Goal: Use online tool/utility: Utilize a website feature to perform a specific function

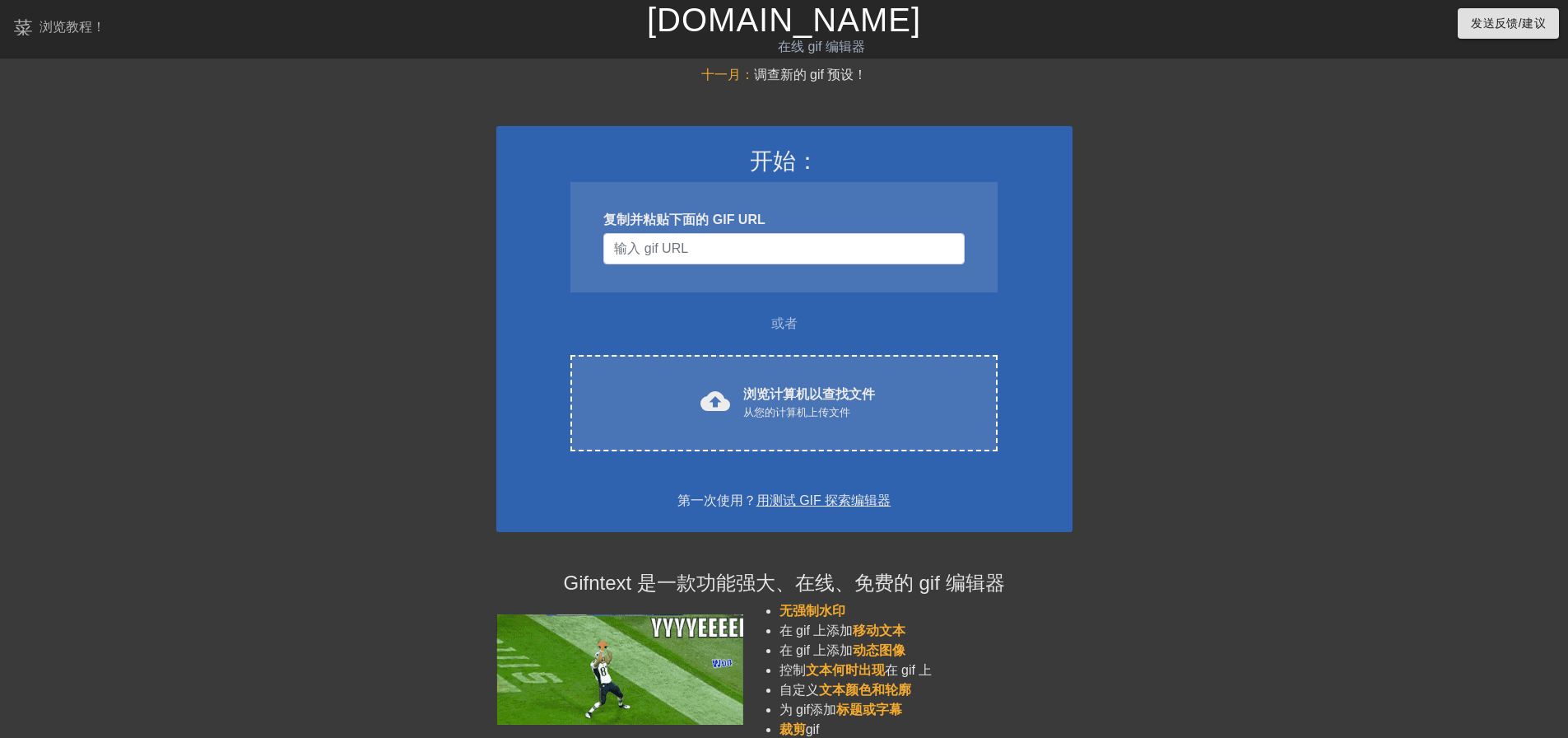
click at [1386, 148] on div "十一月： 调查新的 gif 预设！ 开始： 复制并粘贴下面的 GIF URL 或者 cloud_upload 浏览计算机以查找文件 从您的计算机上传文件 Ch…" at bounding box center [784, 459] width 1568 height 787
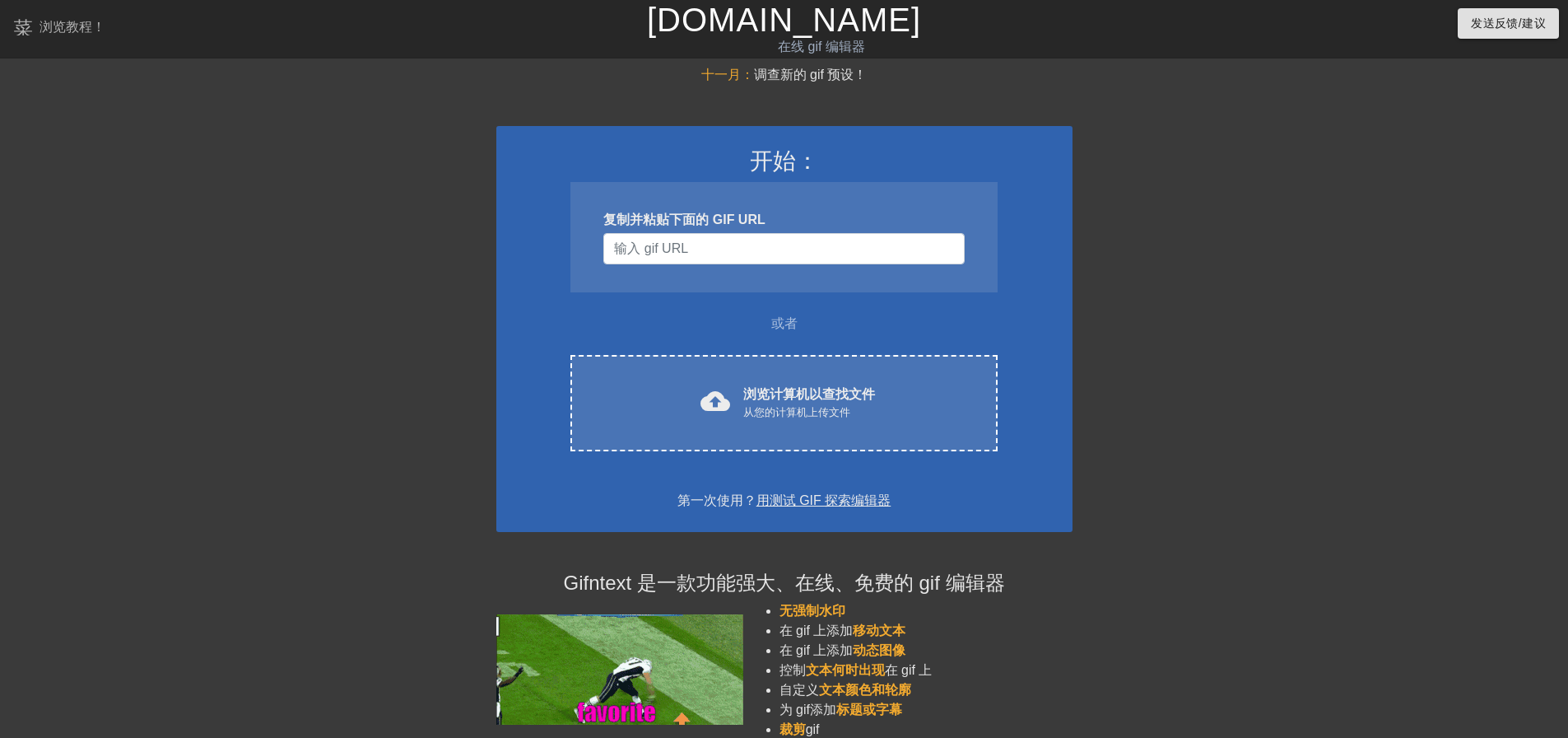
click at [834, 42] on font "在线 gif 编辑器" at bounding box center [821, 47] width 87 height 14
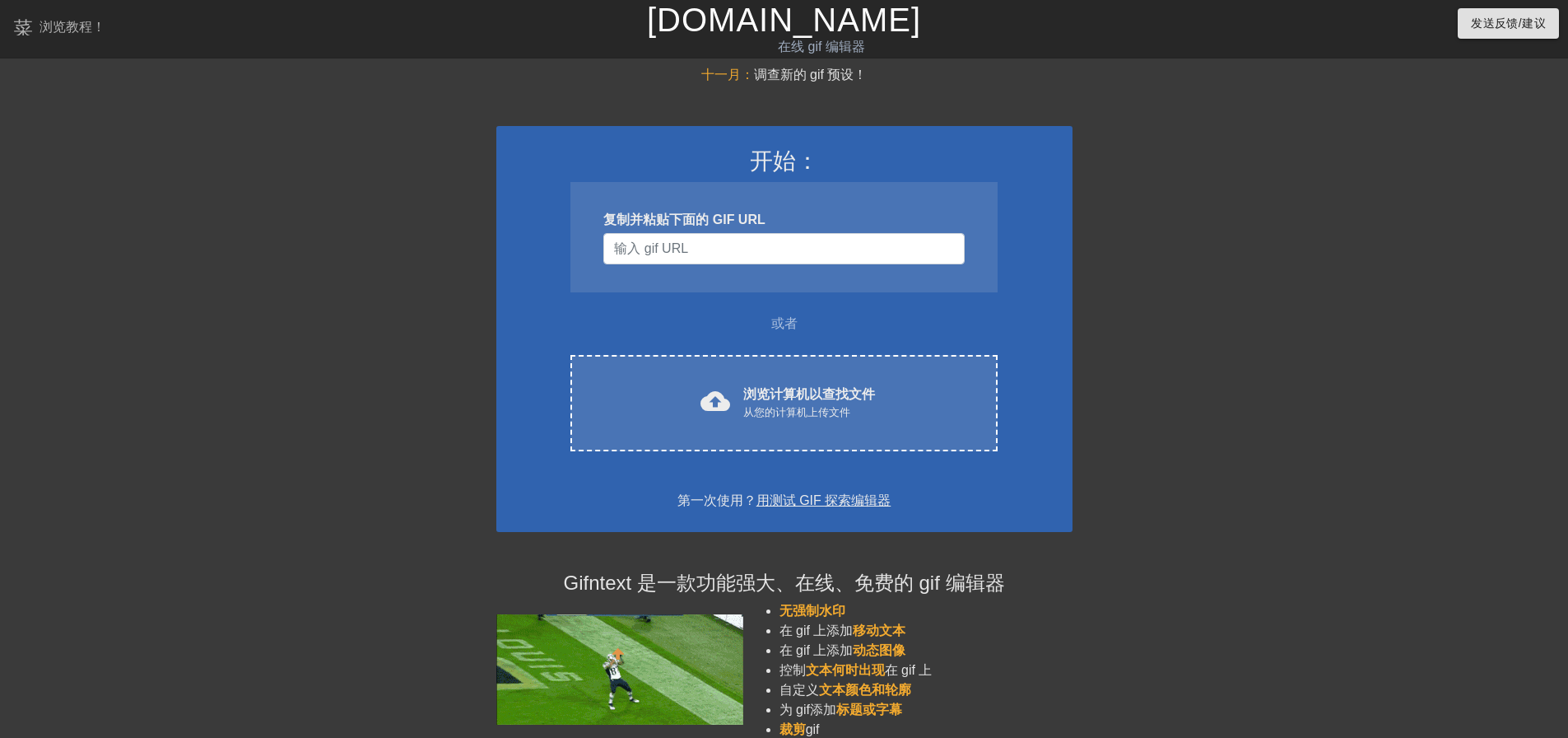
click at [853, 504] on font "用测试 GIF 探索编辑器" at bounding box center [823, 500] width 135 height 14
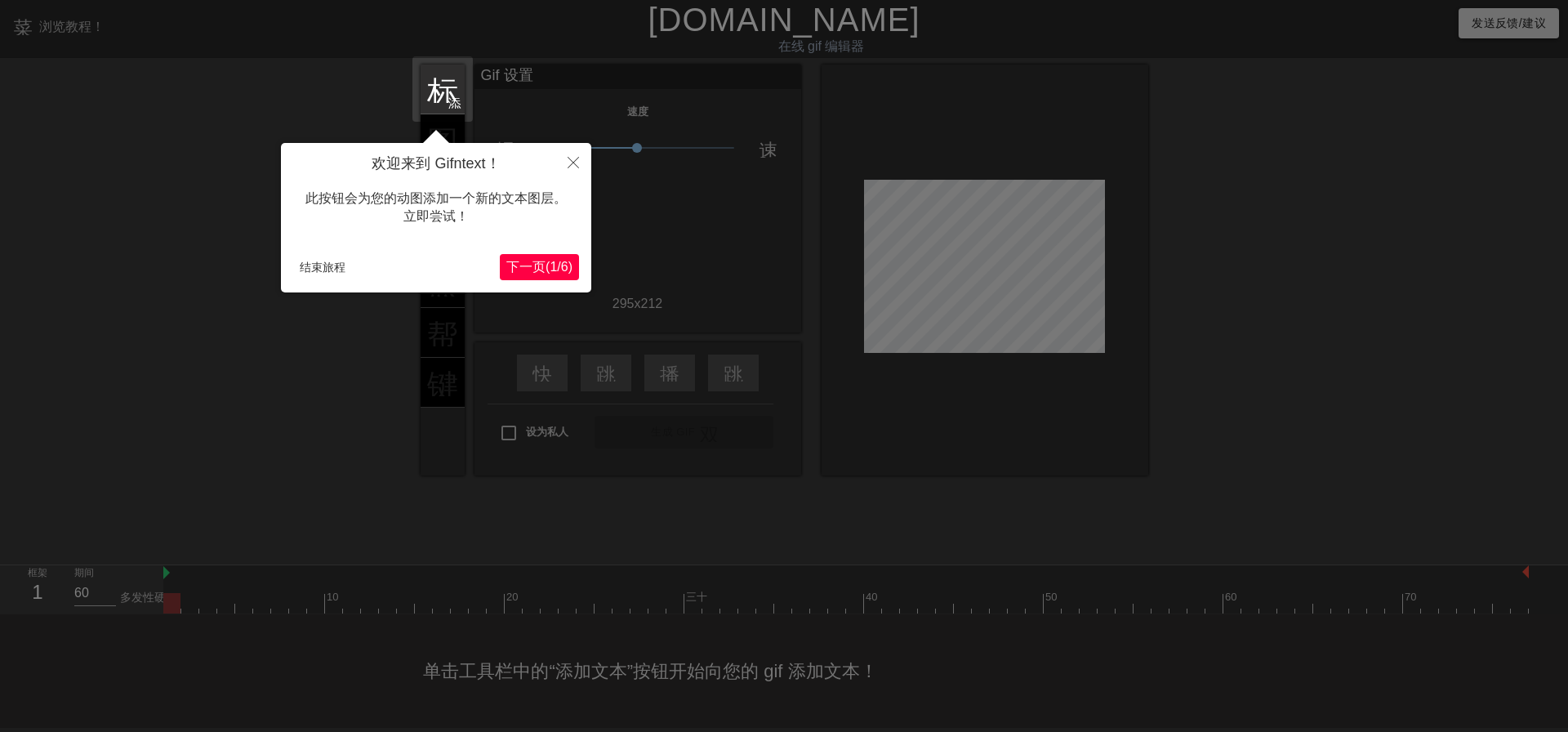
click at [563, 269] on font "6" at bounding box center [564, 267] width 7 height 14
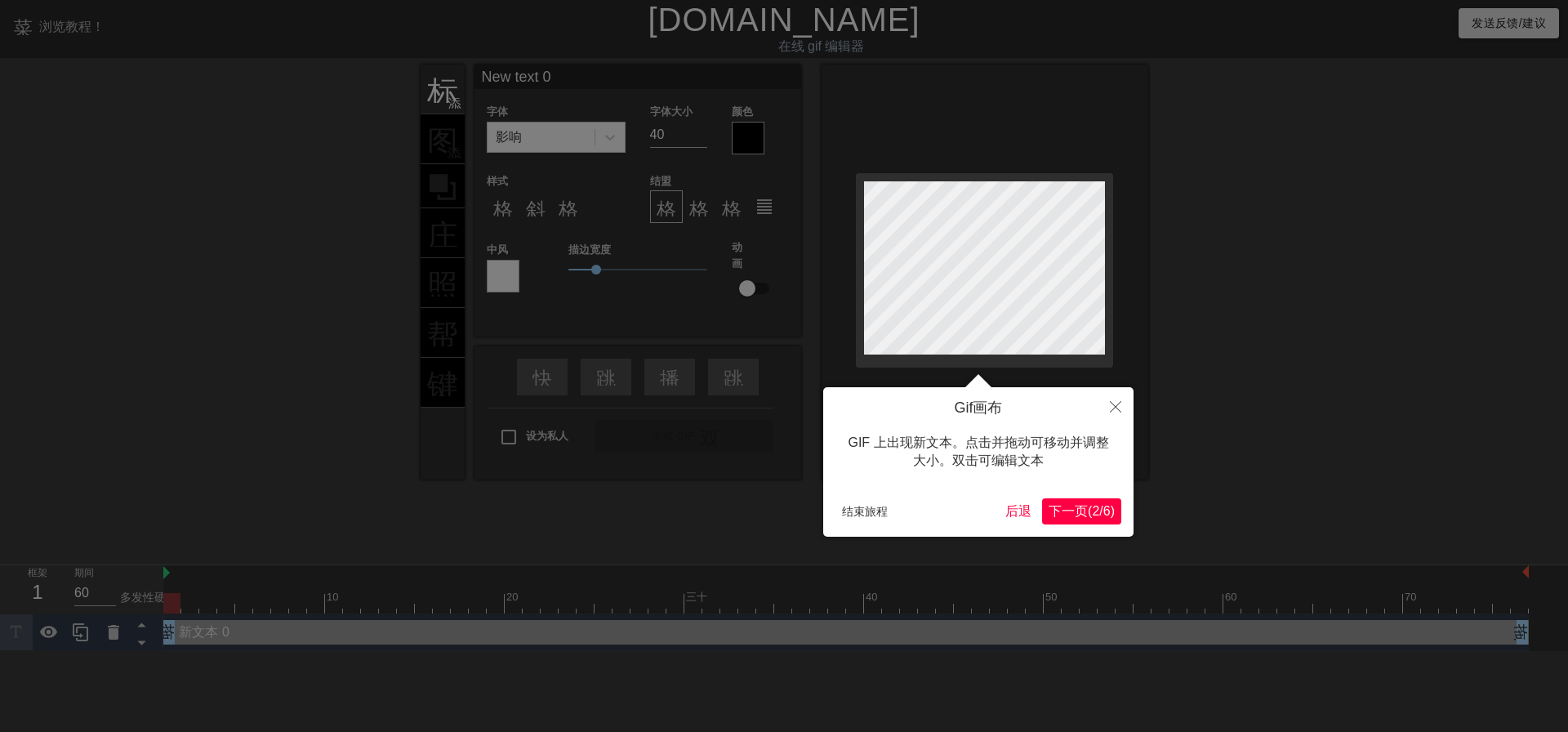
click at [1061, 513] on font "下一页" at bounding box center [1068, 511] width 39 height 14
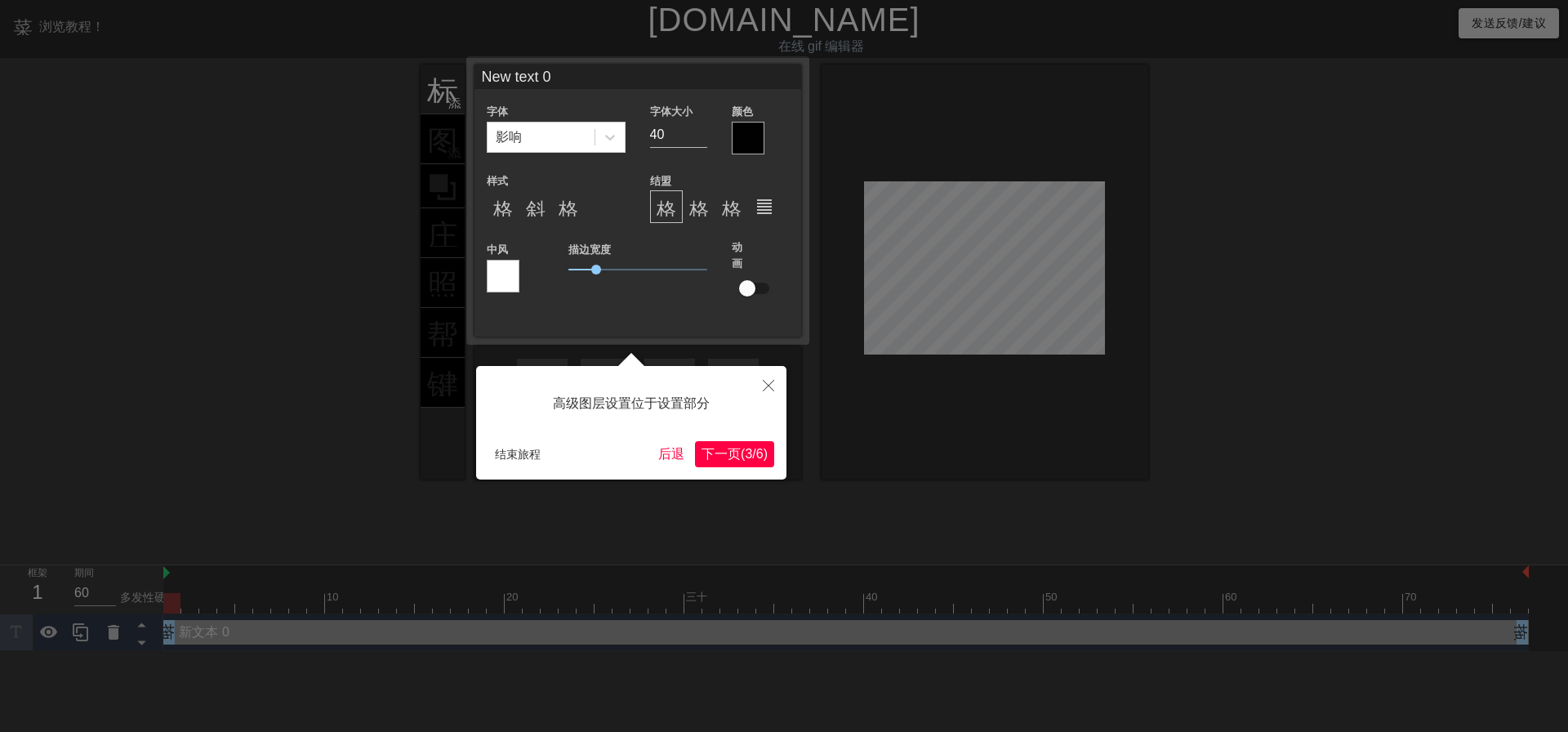
click at [752, 458] on font "/" at bounding box center [754, 454] width 4 height 14
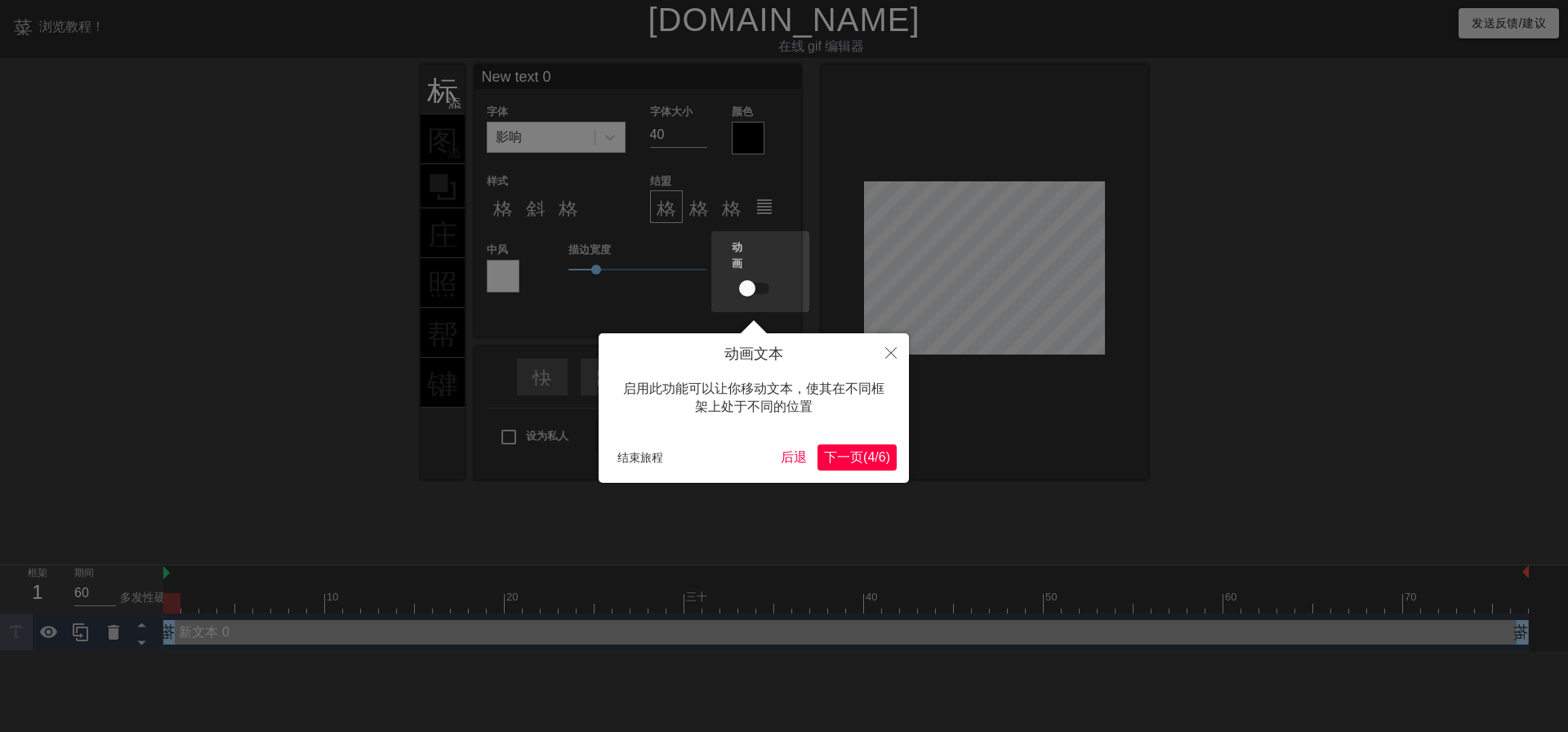
click at [832, 455] on font "下一页" at bounding box center [843, 457] width 39 height 14
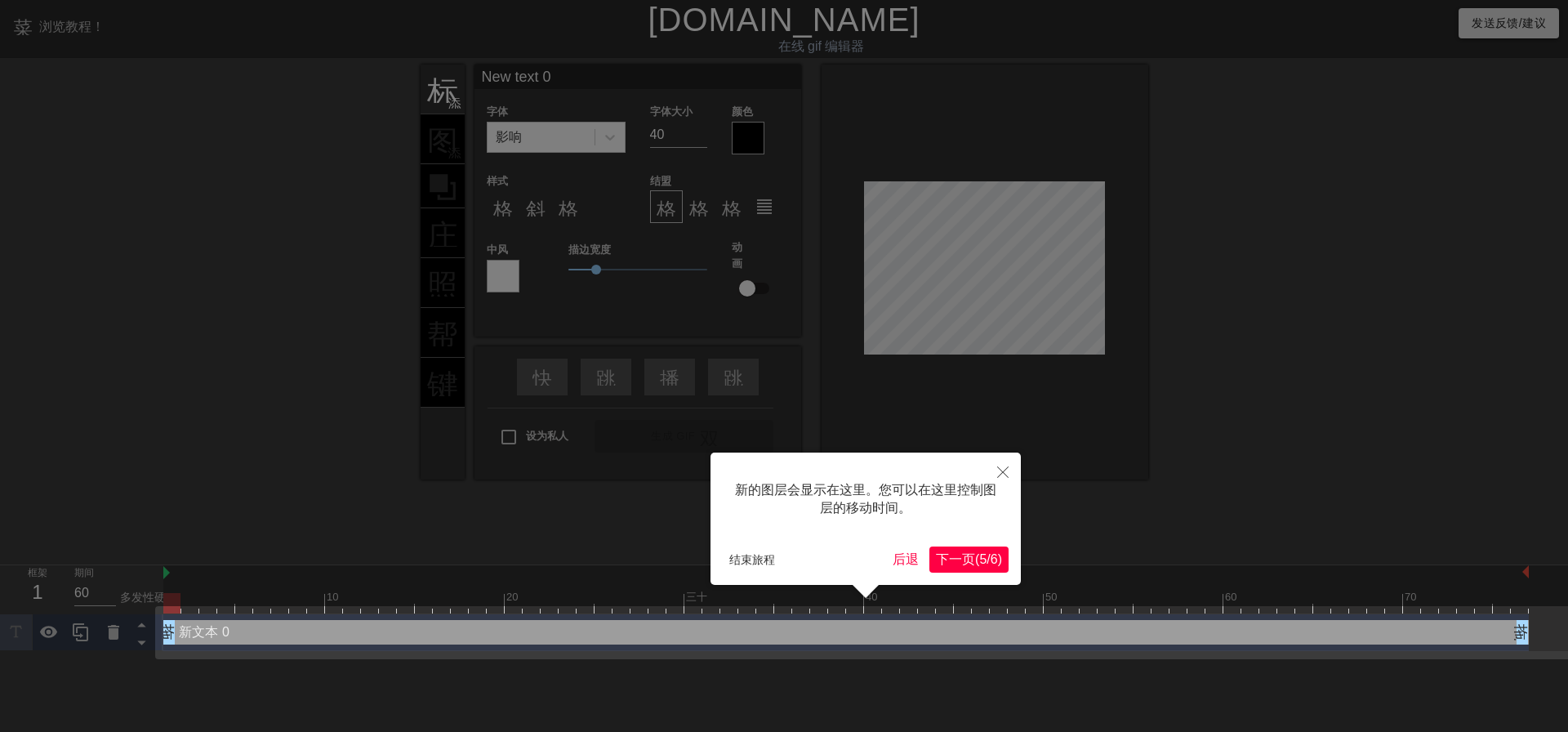
click at [954, 560] on font "下一页" at bounding box center [955, 559] width 39 height 14
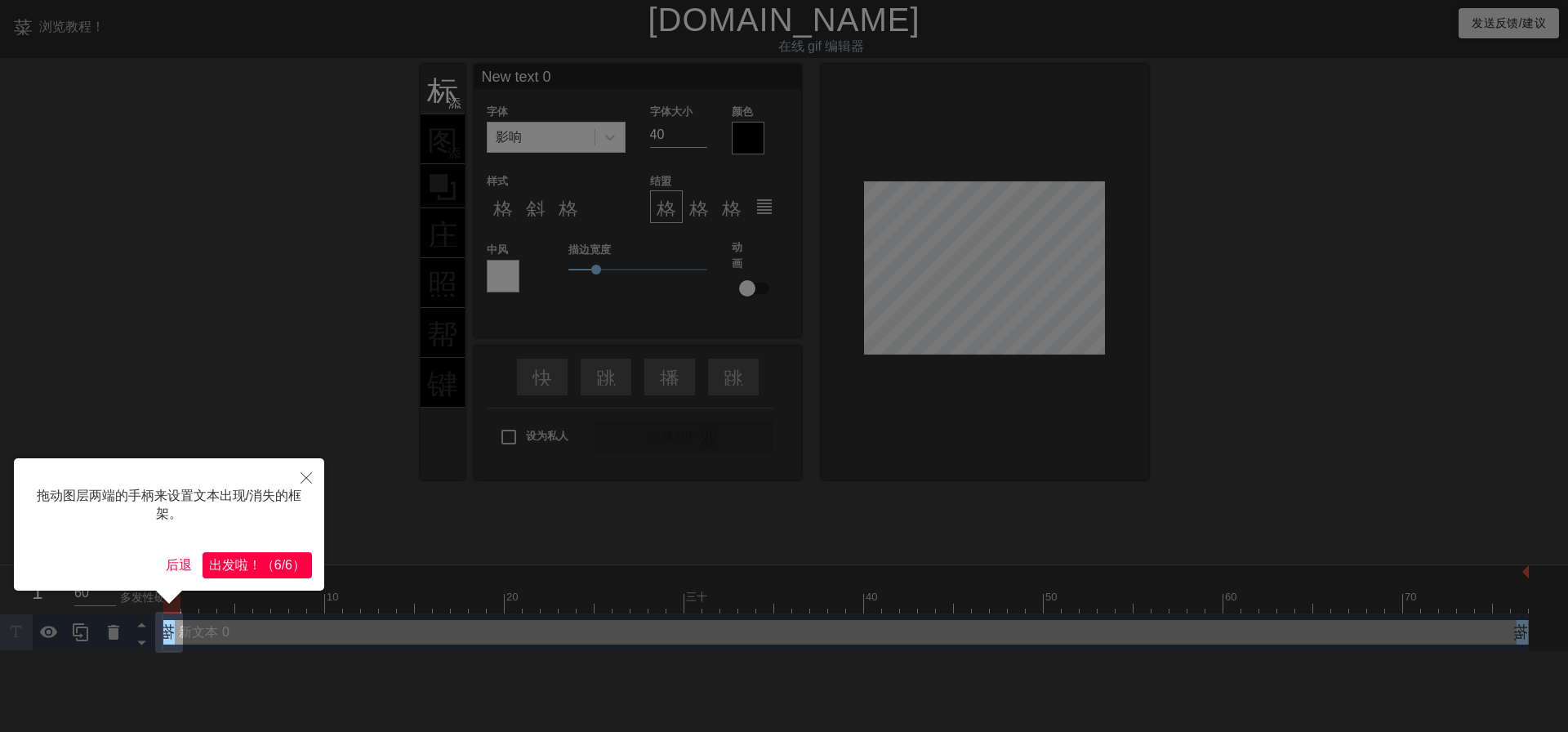
click at [261, 567] on font "（" at bounding box center [267, 565] width 13 height 14
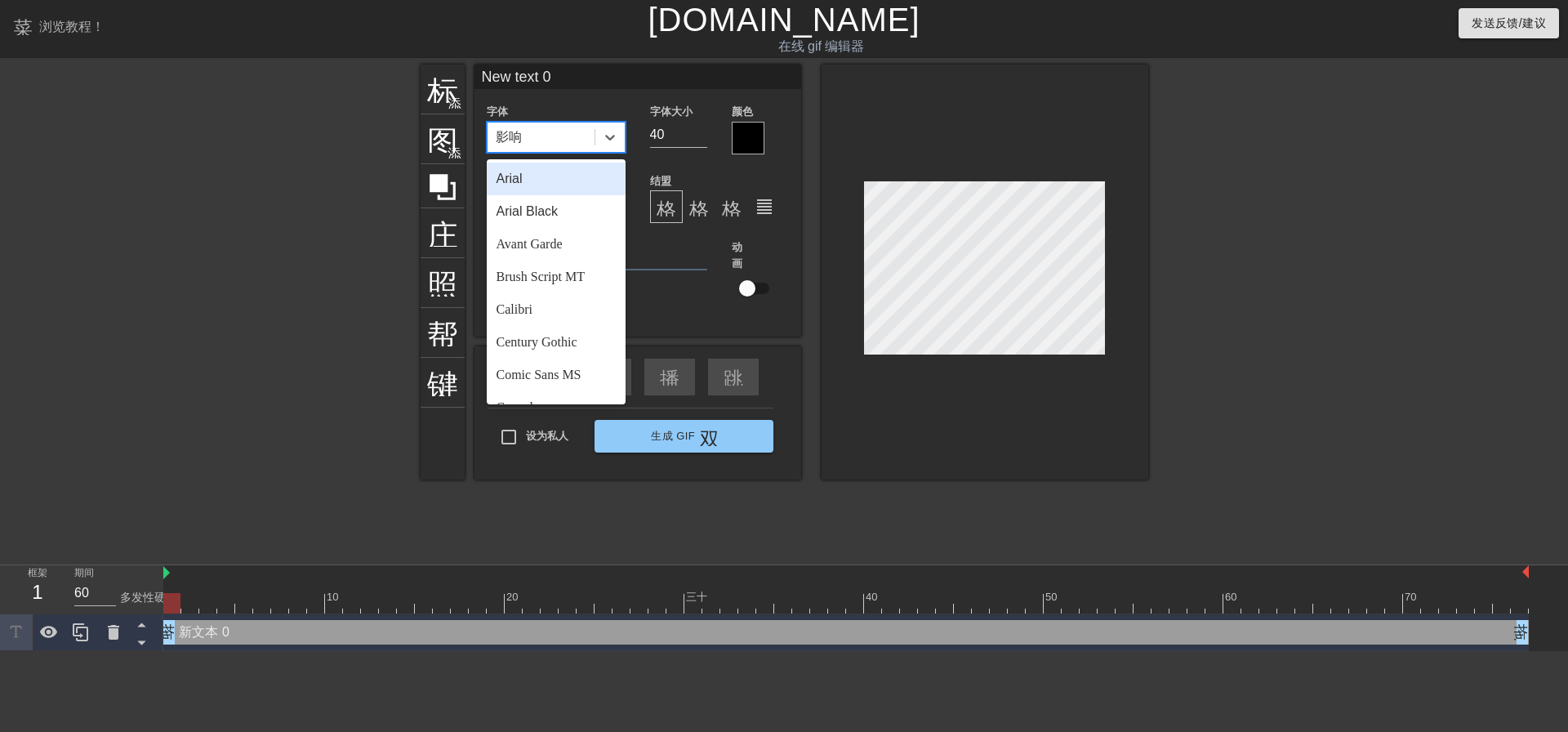
click at [545, 138] on div "影响" at bounding box center [541, 138] width 107 height 30
click at [310, 394] on div at bounding box center [279, 309] width 245 height 490
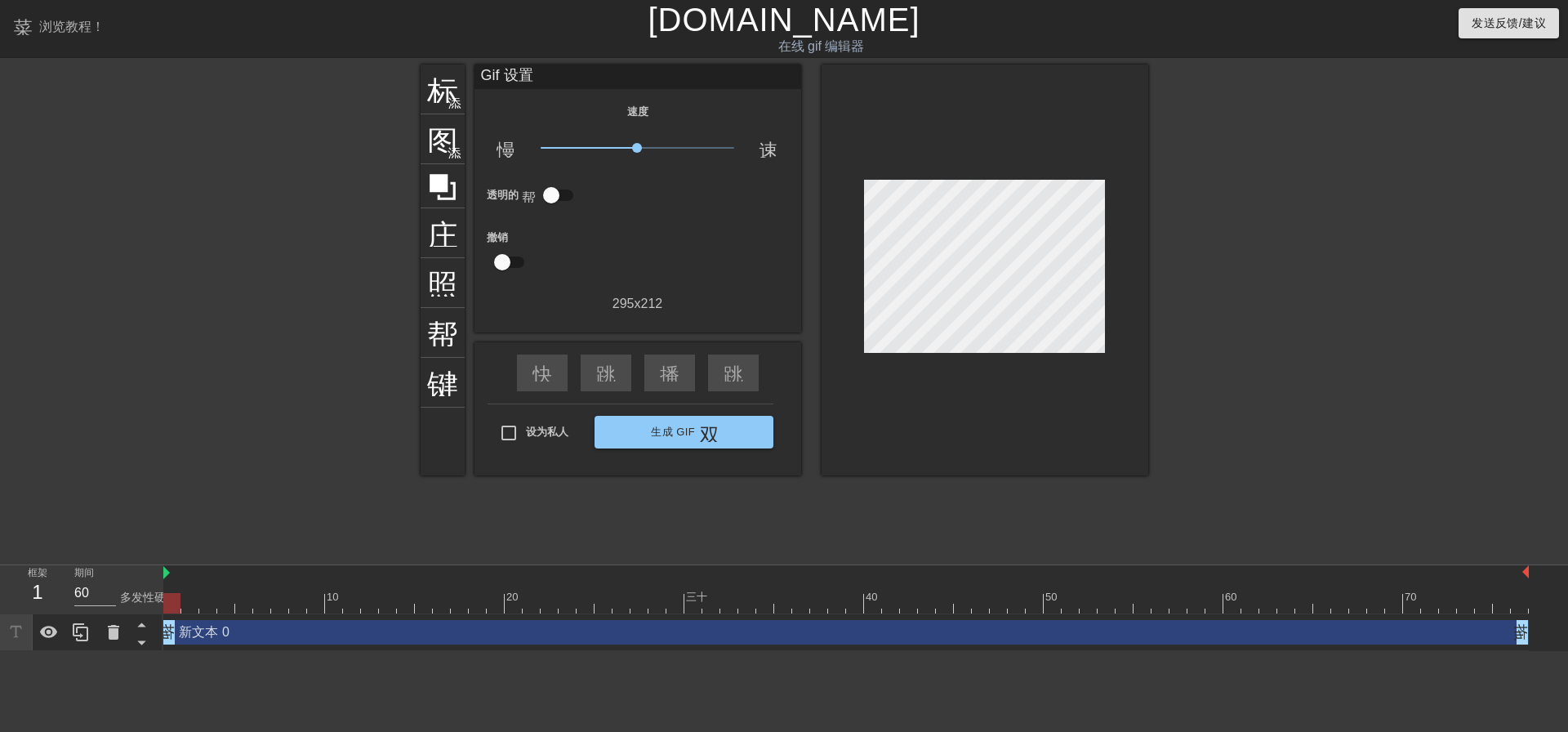
click at [240, 631] on div "新文本 0 拖动手柄 拖动手柄" at bounding box center [846, 632] width 1366 height 25
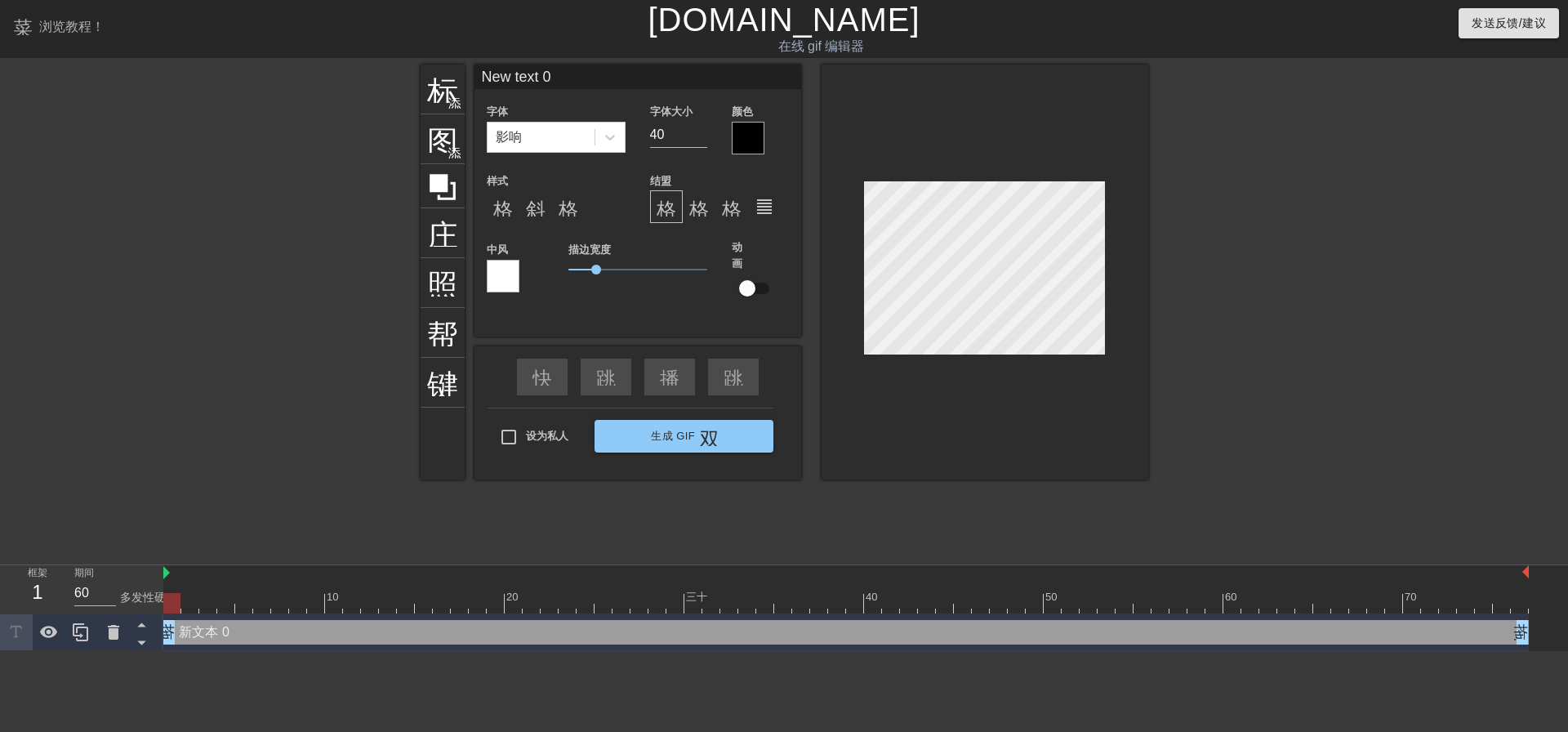
click at [221, 632] on div "新文本 0 拖动手柄 拖动手柄" at bounding box center [846, 632] width 1366 height 25
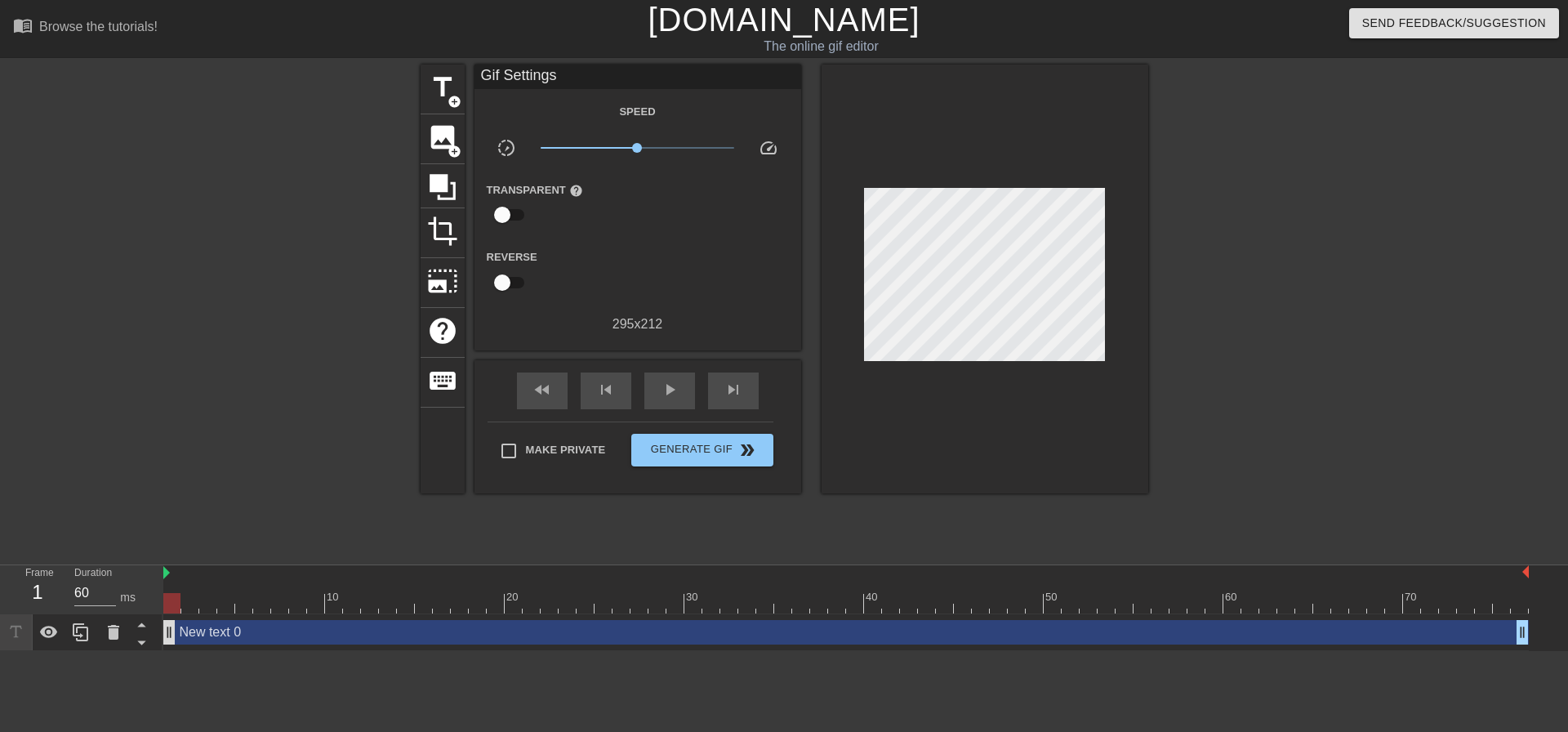
click at [1320, 318] on div at bounding box center [1290, 309] width 245 height 490
click at [259, 643] on div "New text 0 drag_handle drag_handle" at bounding box center [846, 632] width 1366 height 25
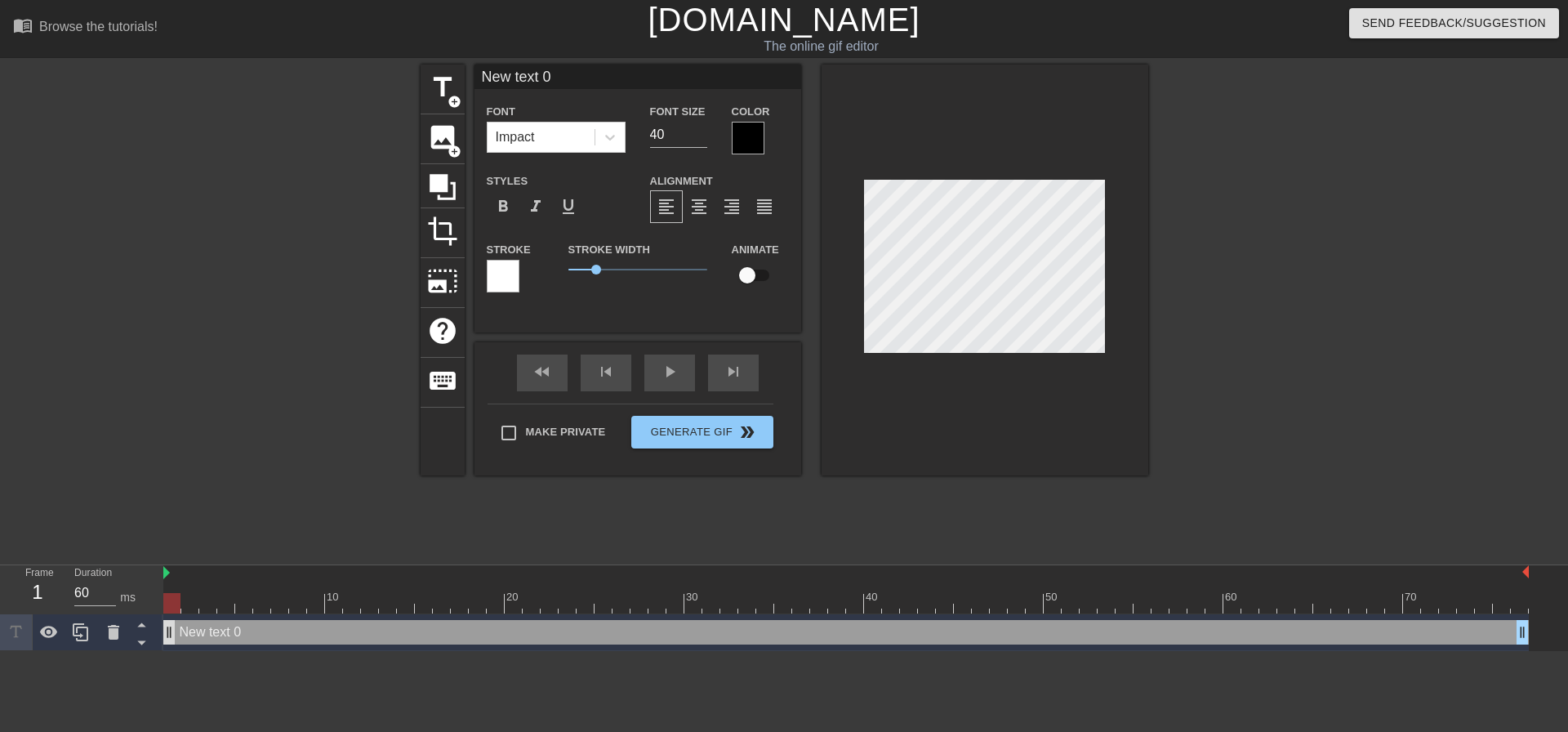
scroll to position [3, 4]
type input "2"
type textarea "2"
type input "20"
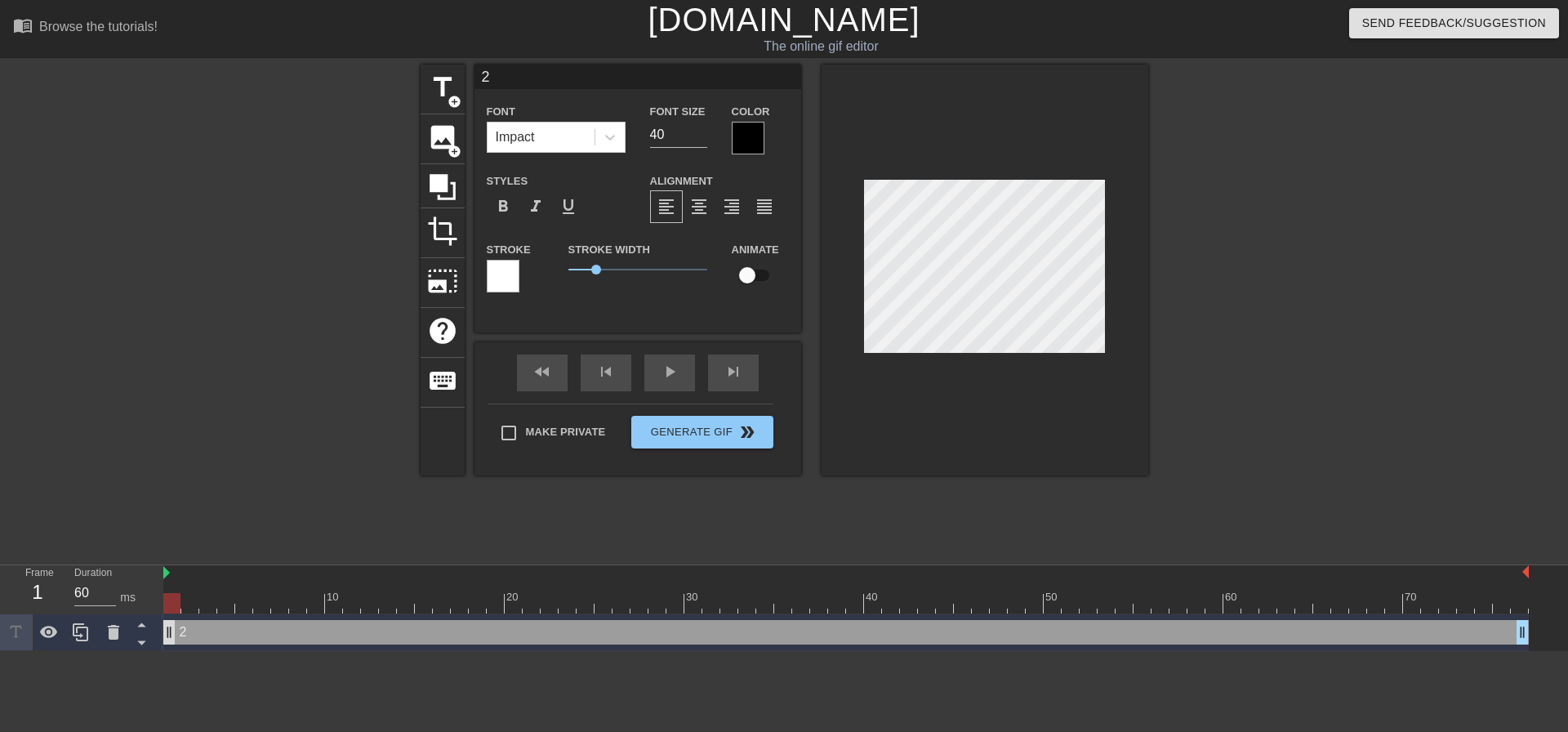
type textarea "20"
type input "202"
type textarea "202"
type input "2025"
type textarea "2025"
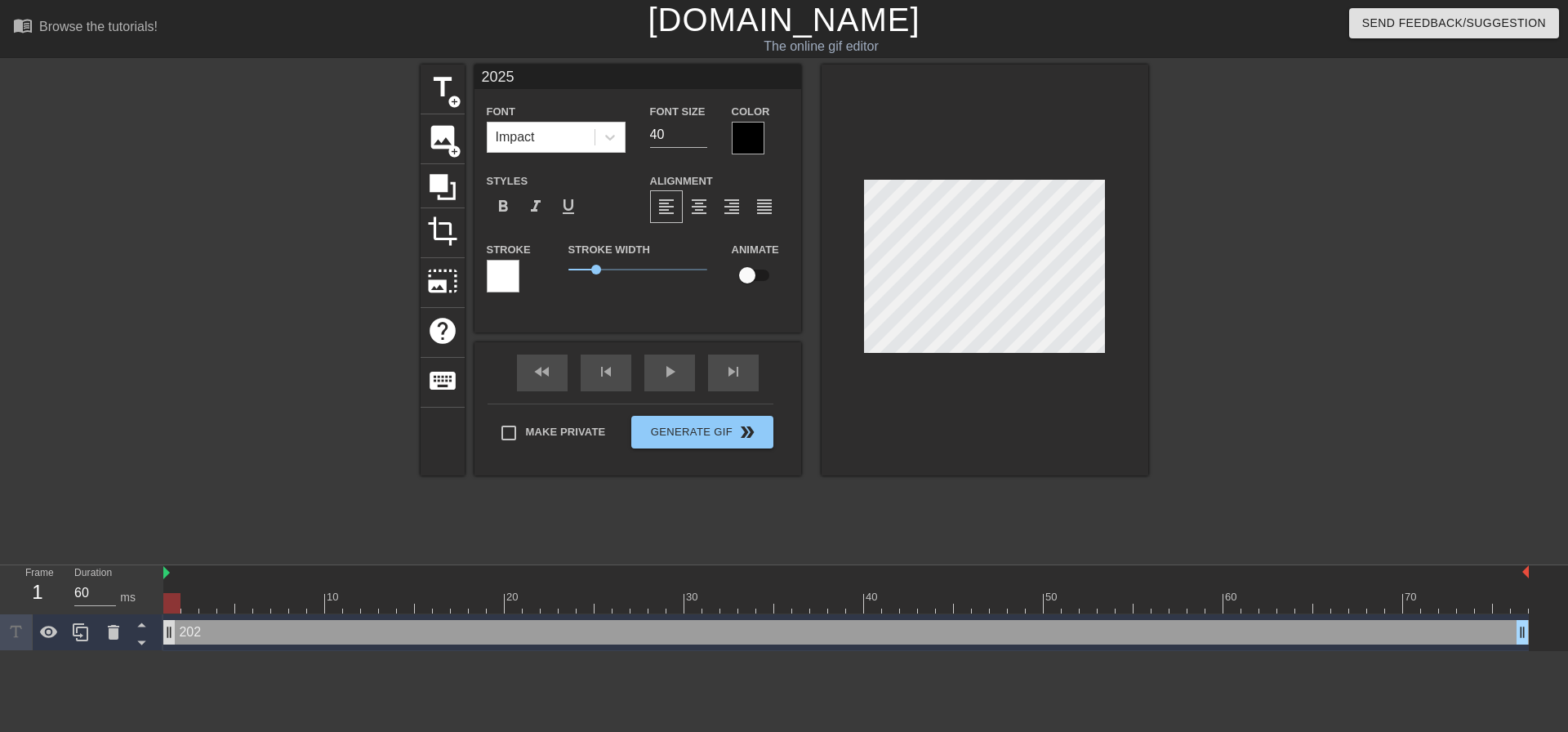
scroll to position [3, 3]
type input "2025"
type textarea "2025"
type input "2025 D"
type textarea "2025 D"
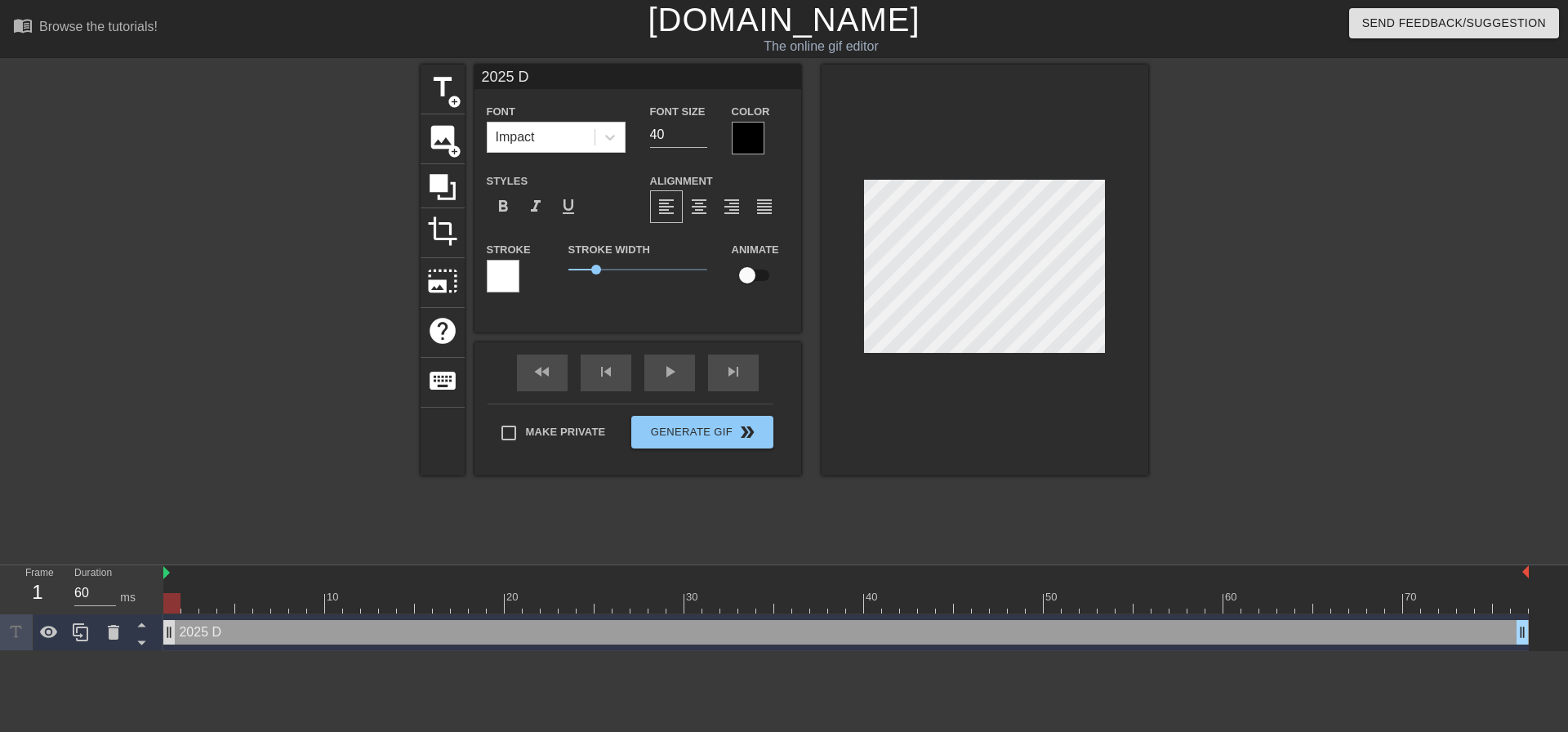
type input "2025 Di"
type textarea "2025 Di"
type input "2025 Div"
type textarea "2025 Div"
type input "2025 Dive"
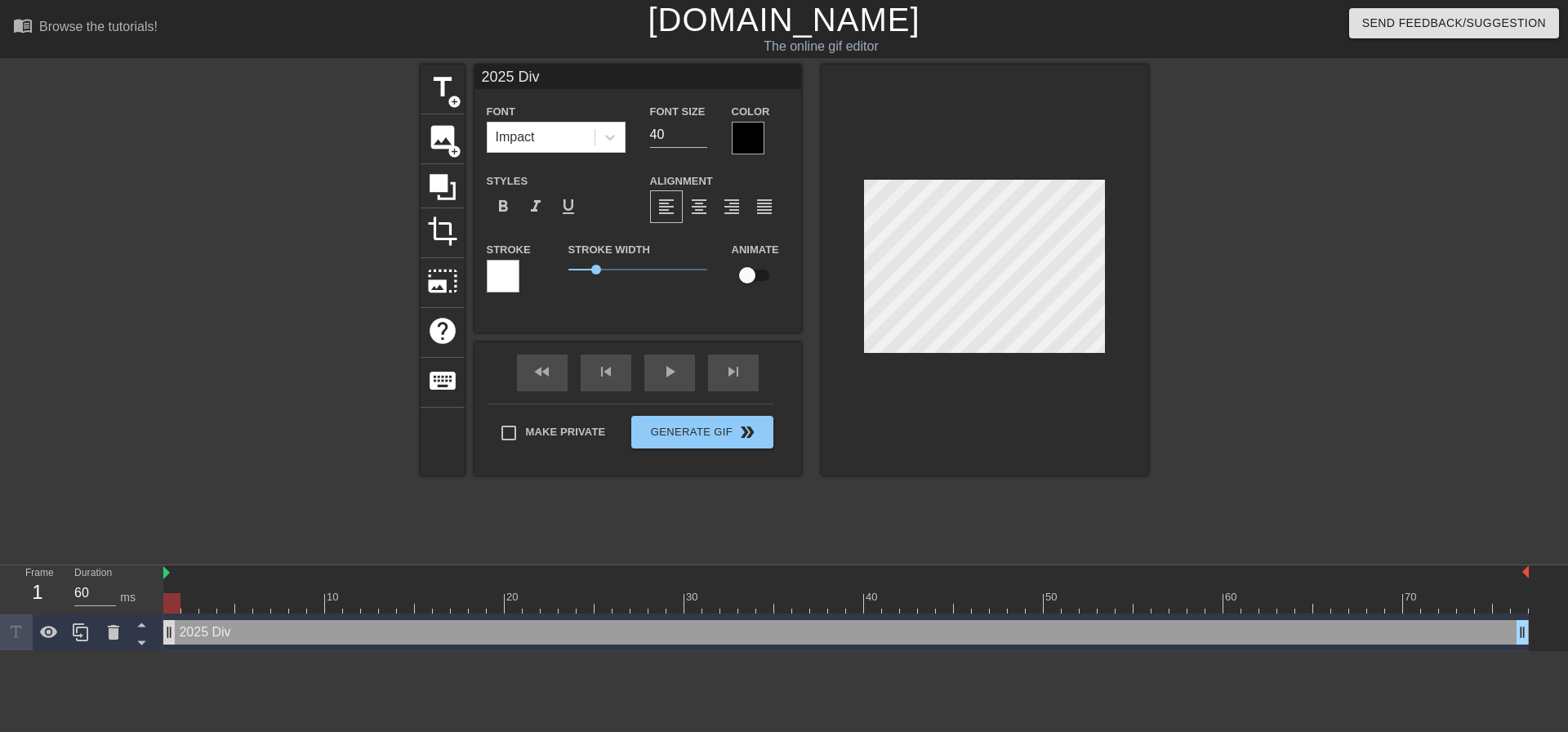
type textarea "2025 Dive"
type input "2025 Dive"
type textarea "2025 Dive"
type input "2025 Dive t"
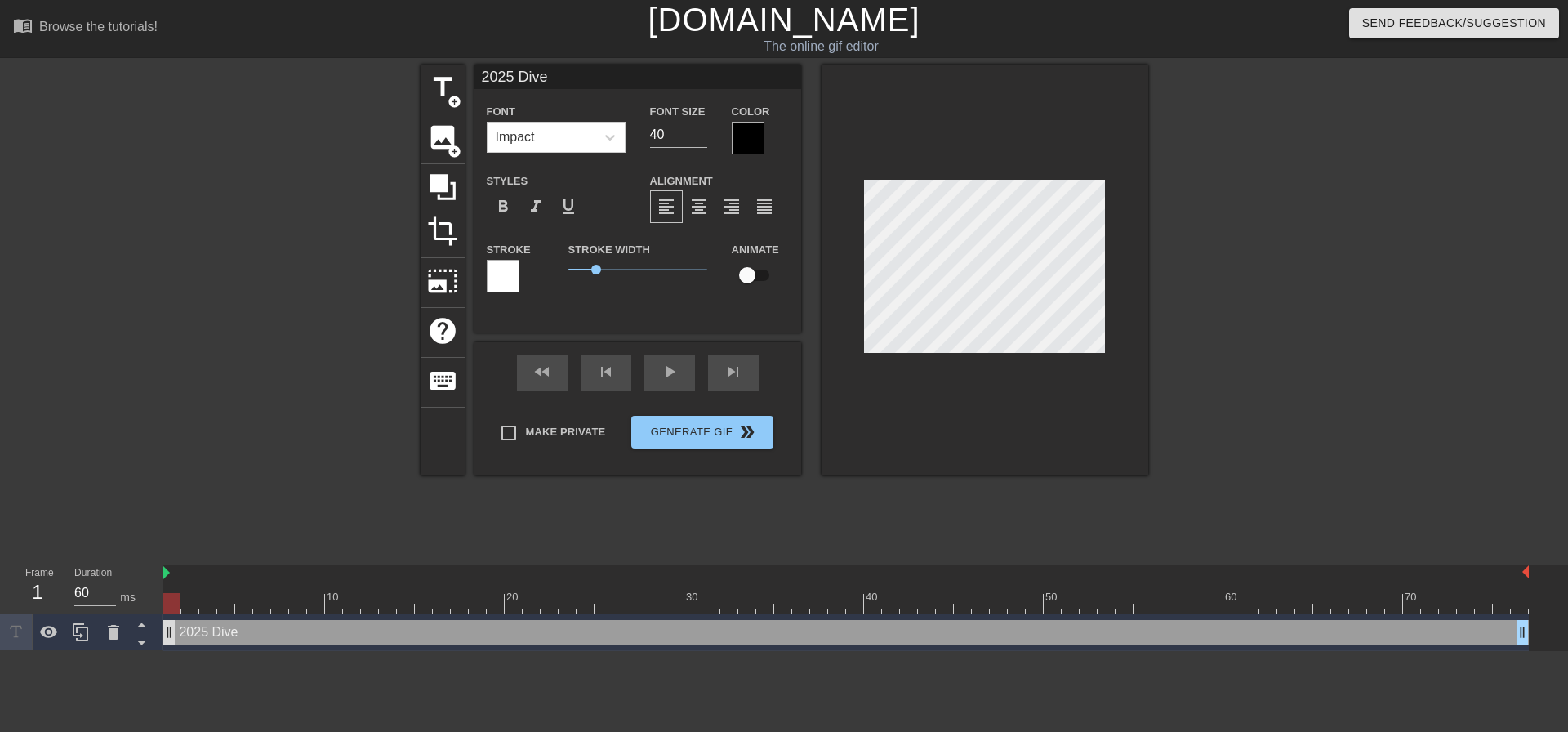
type textarea "2025 Dive t"
type input "2025 Dive tr"
type textarea "2025 Dive tr"
type input "2025 Dive tri"
type textarea "2025 Dive tri"
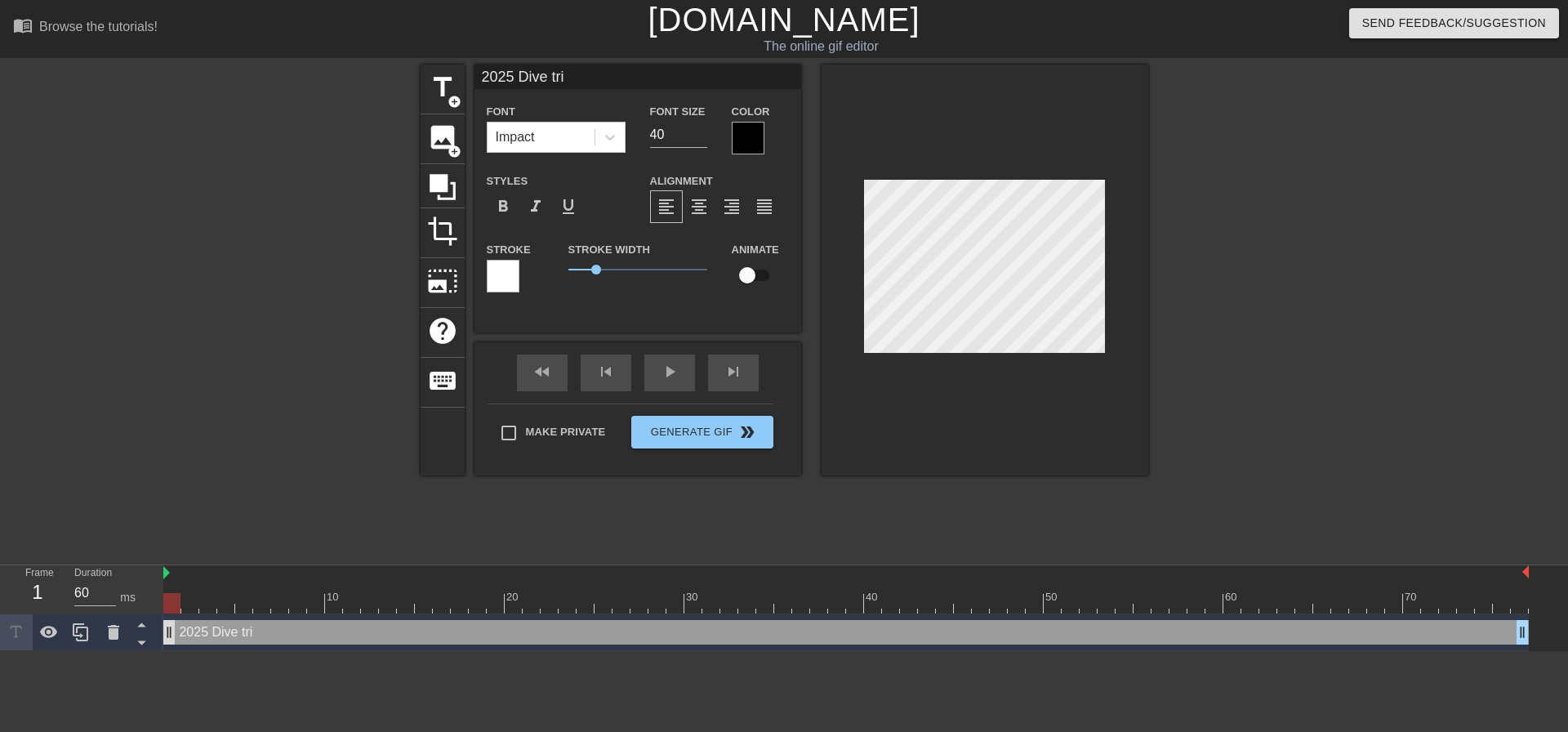
type input "2025 Dive tria"
type textarea "2025 Dive tria"
type input "2025 Dive trial"
type textarea "2025 Dive trial"
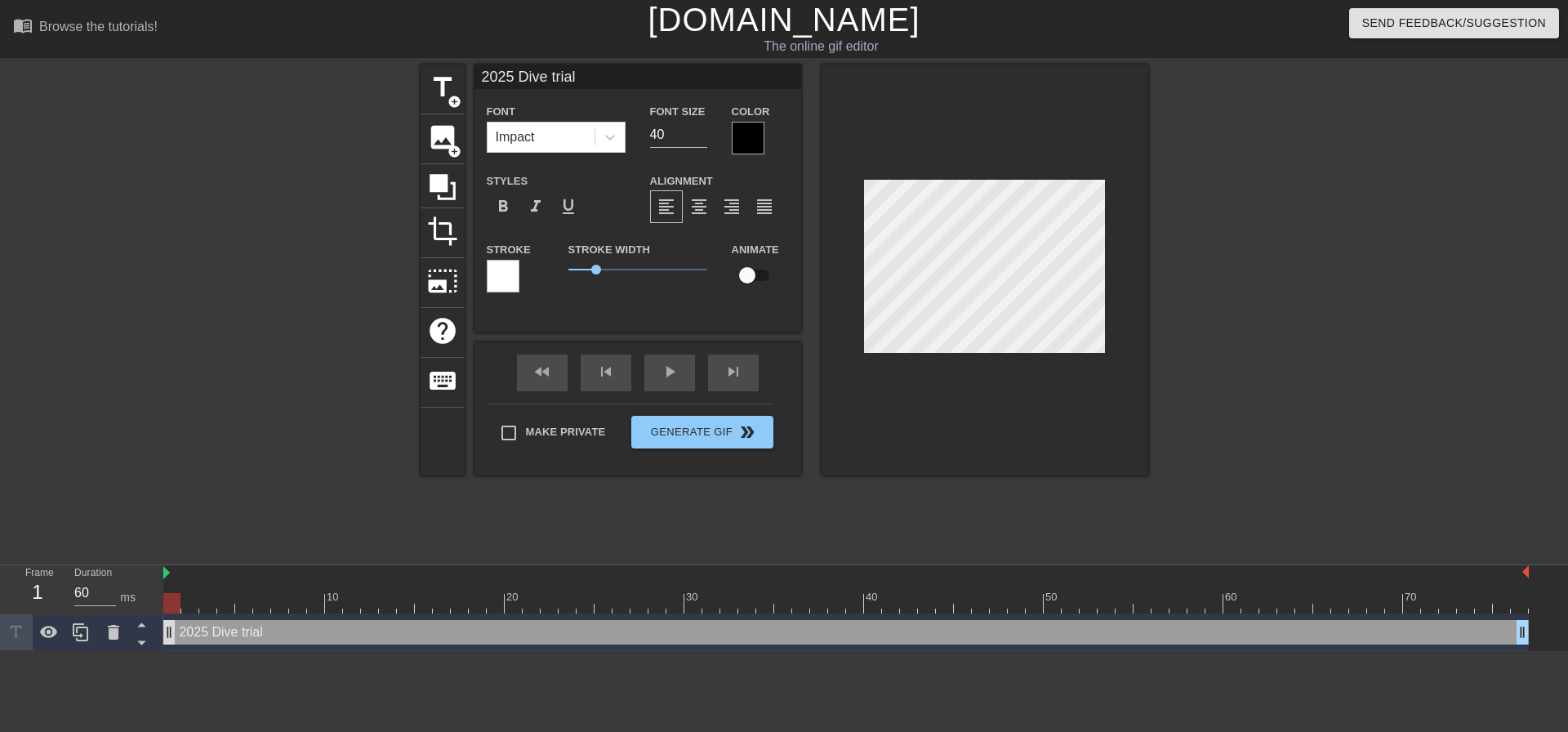
type input "2025 Dive trials"
type textarea "2025 Dive trials"
click at [956, 186] on div at bounding box center [984, 270] width 327 height 411
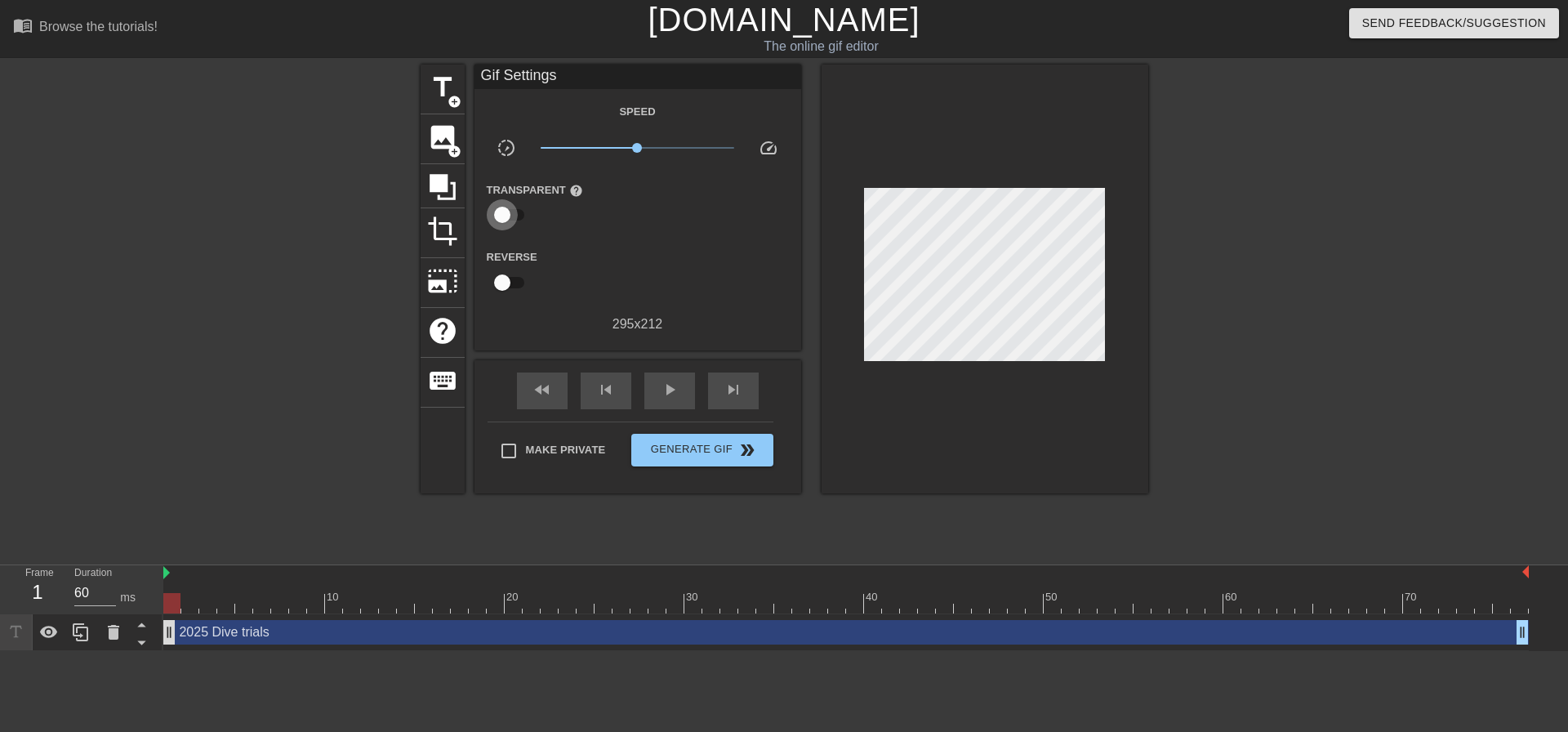
click at [504, 216] on input "checkbox" at bounding box center [502, 214] width 93 height 31
checkbox input "true"
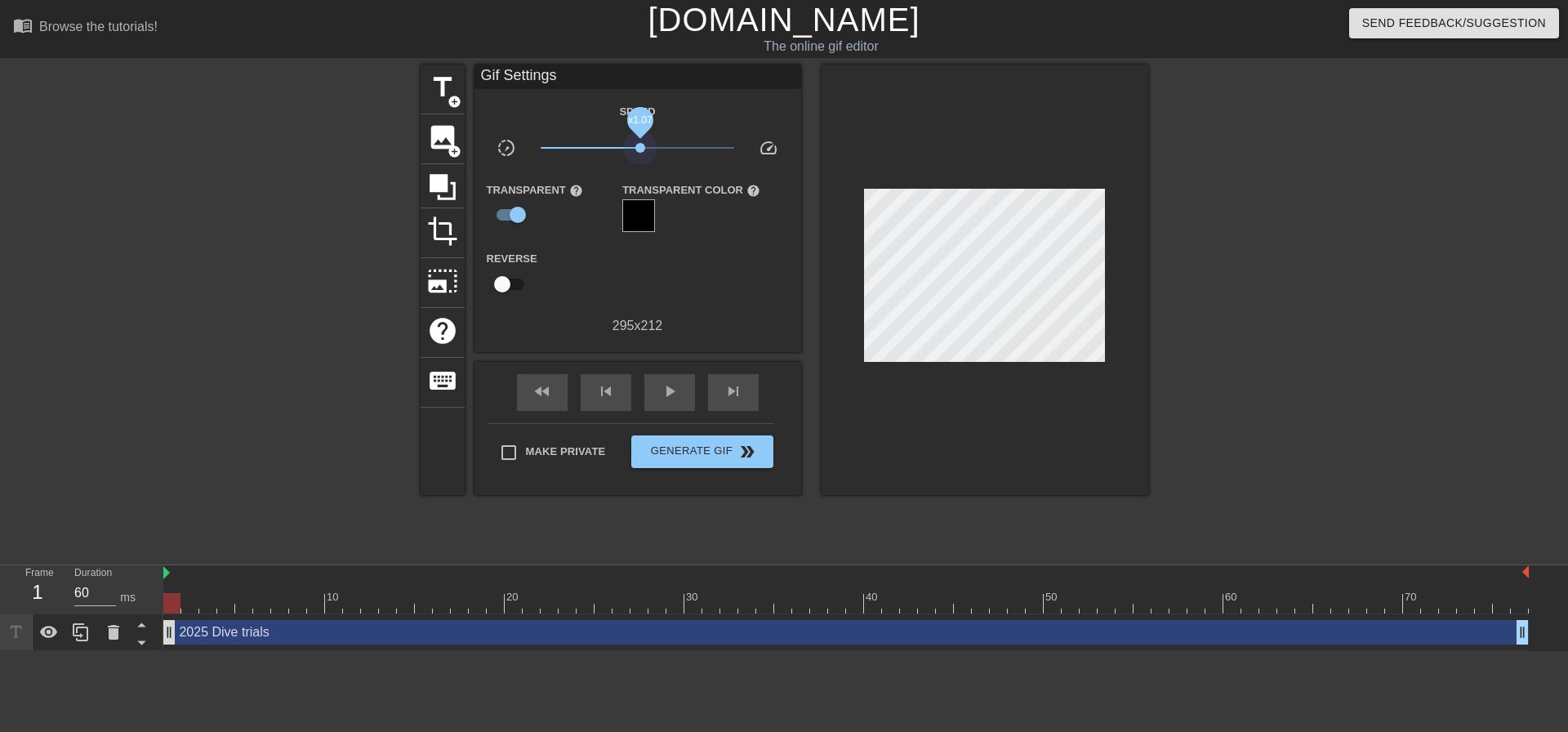
click at [640, 155] on span "x1.07" at bounding box center [637, 147] width 194 height 19
click at [507, 286] on input "checkbox" at bounding box center [502, 284] width 93 height 31
click at [507, 286] on input "checkbox" at bounding box center [518, 284] width 93 height 31
click at [507, 288] on input "checkbox" at bounding box center [502, 284] width 93 height 31
checkbox input "true"
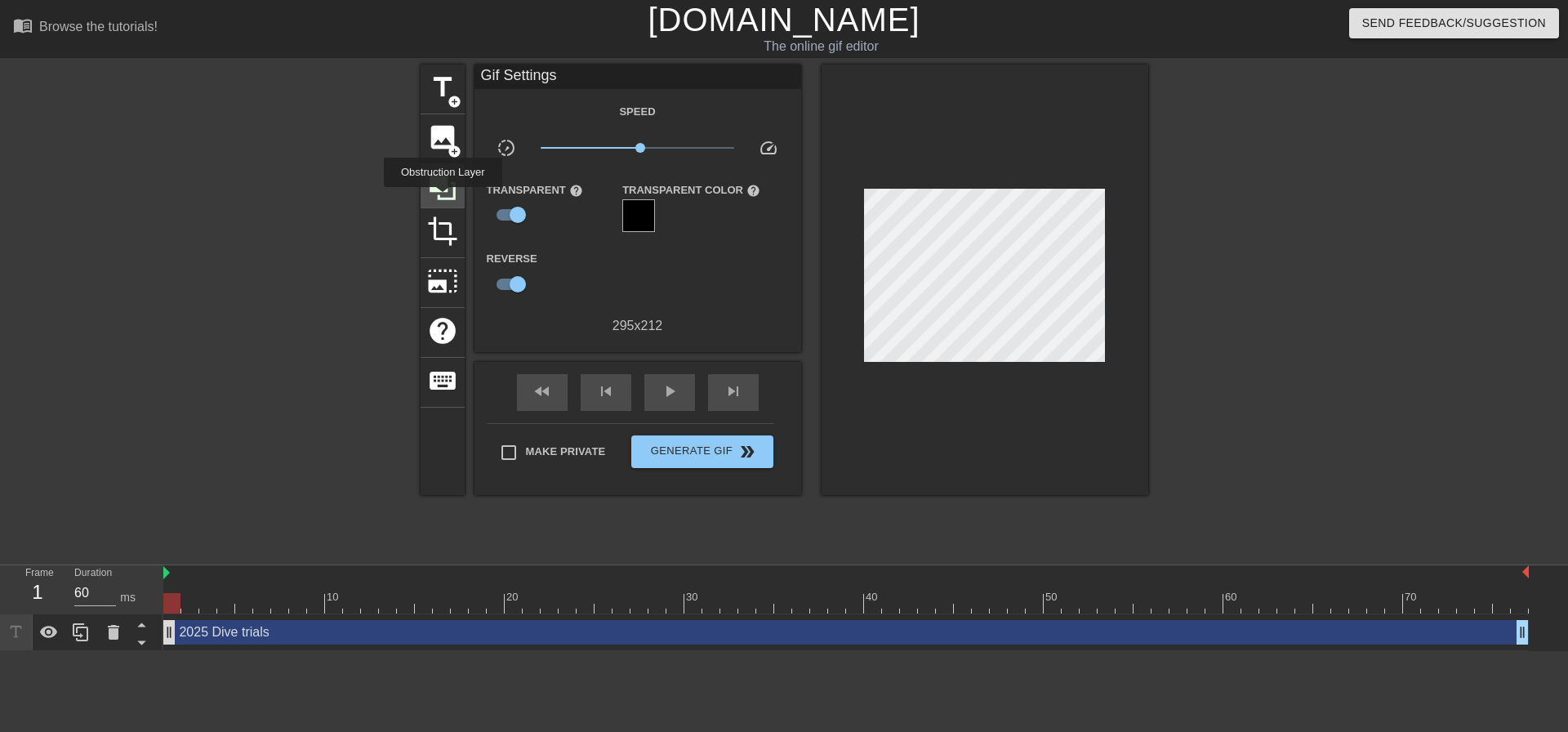
click at [443, 198] on icon at bounding box center [442, 187] width 31 height 31
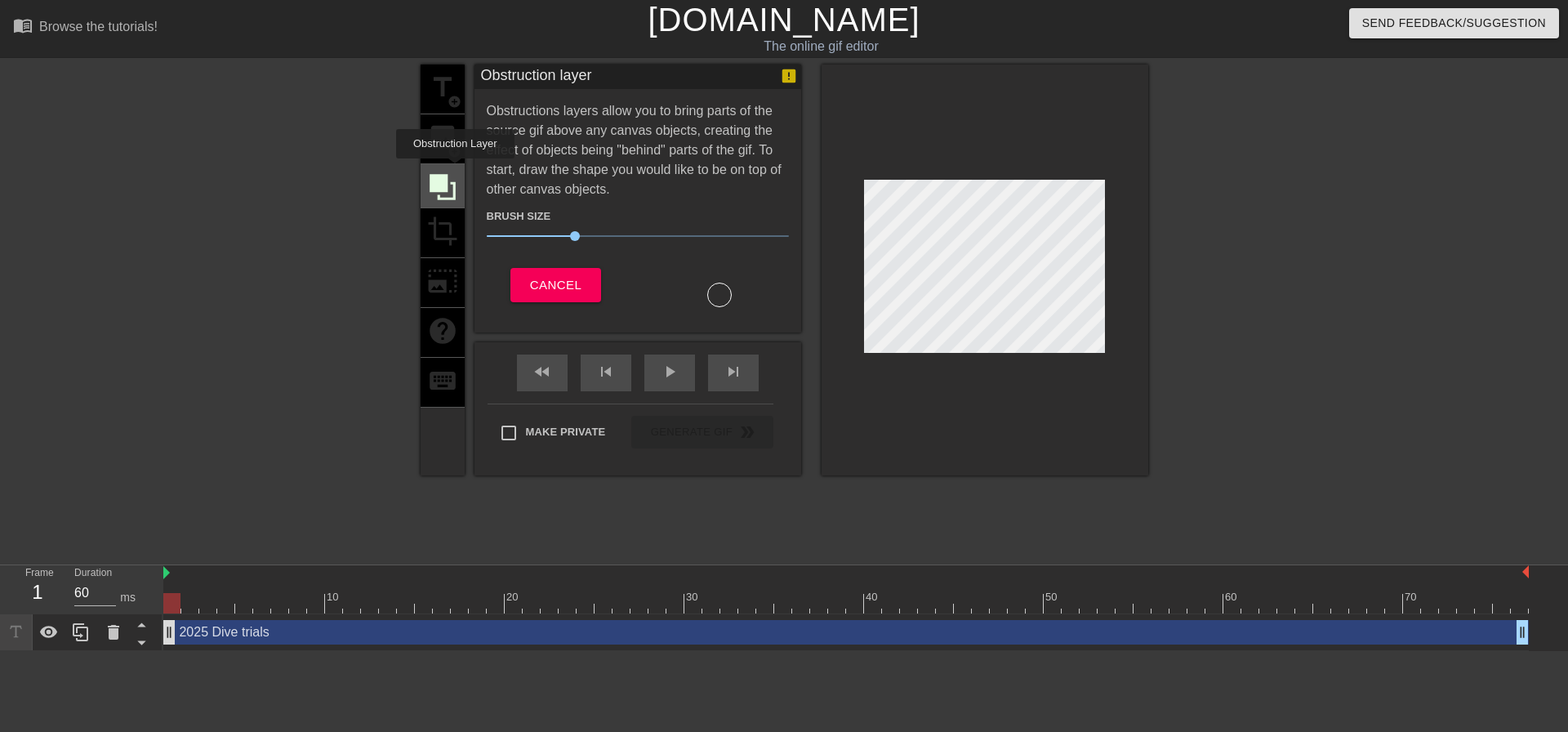
click at [455, 172] on icon at bounding box center [442, 187] width 31 height 31
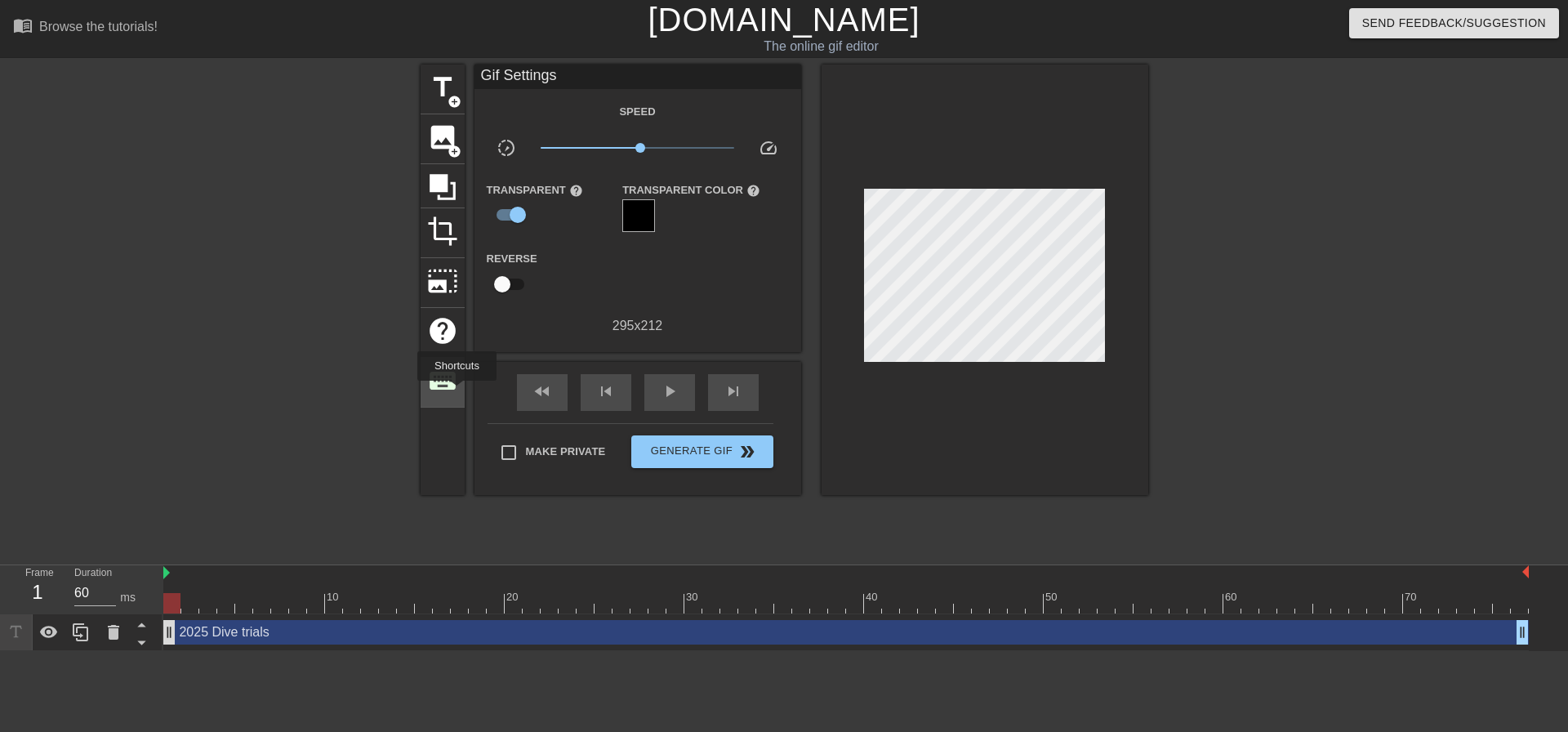
click at [457, 392] on div "keyboard" at bounding box center [443, 382] width 44 height 50
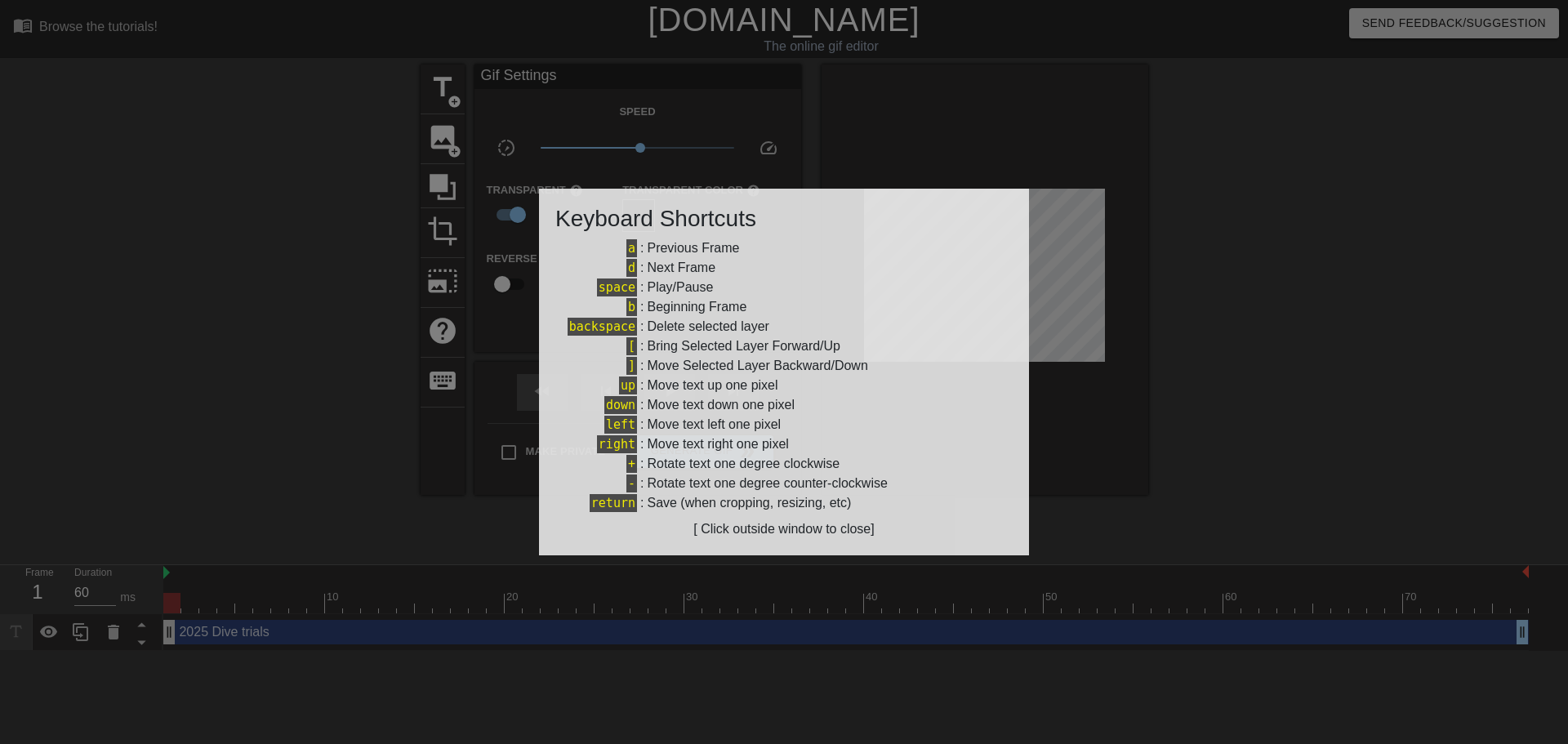
click at [309, 338] on div at bounding box center [784, 372] width 1568 height 744
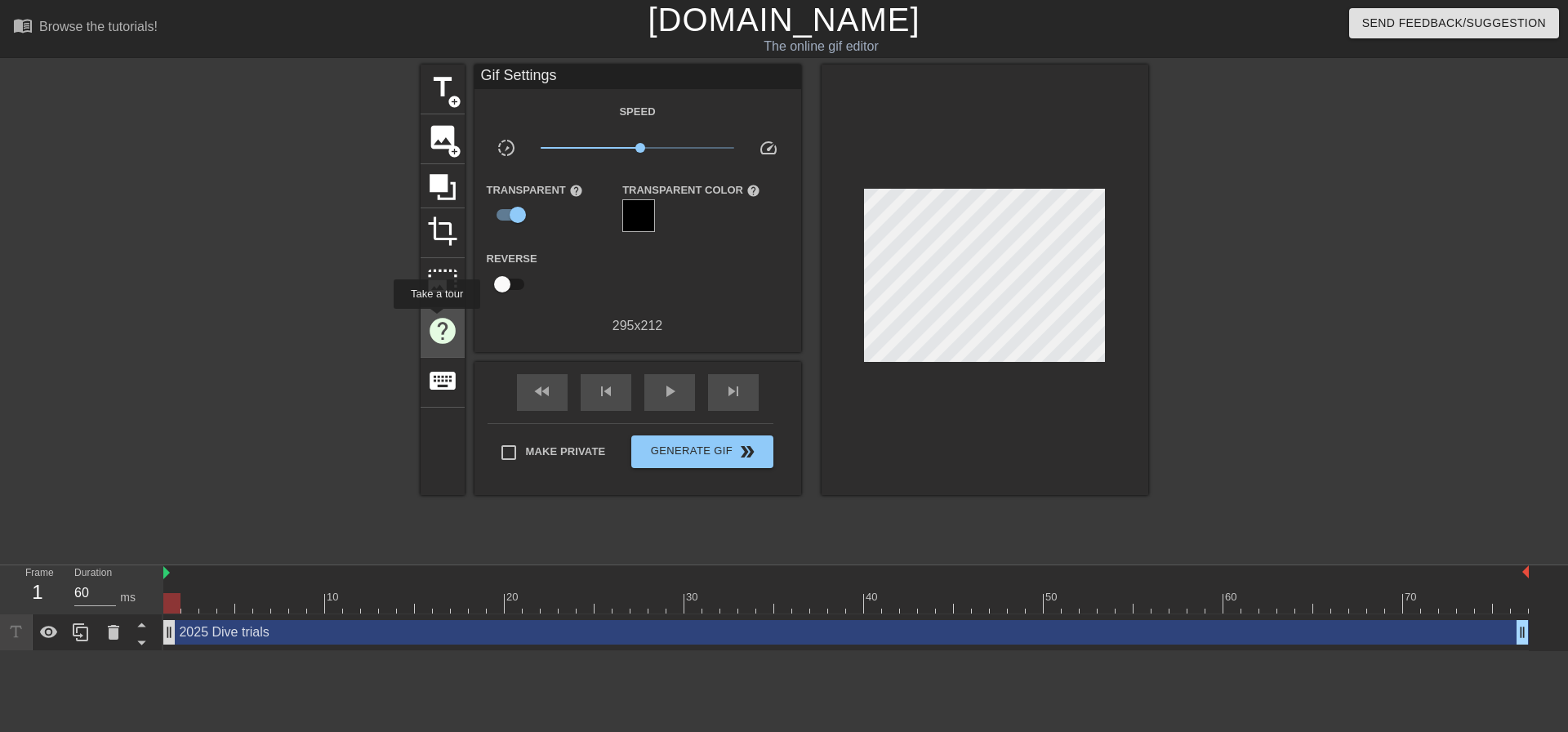
click at [440, 319] on span "help" at bounding box center [442, 330] width 31 height 31
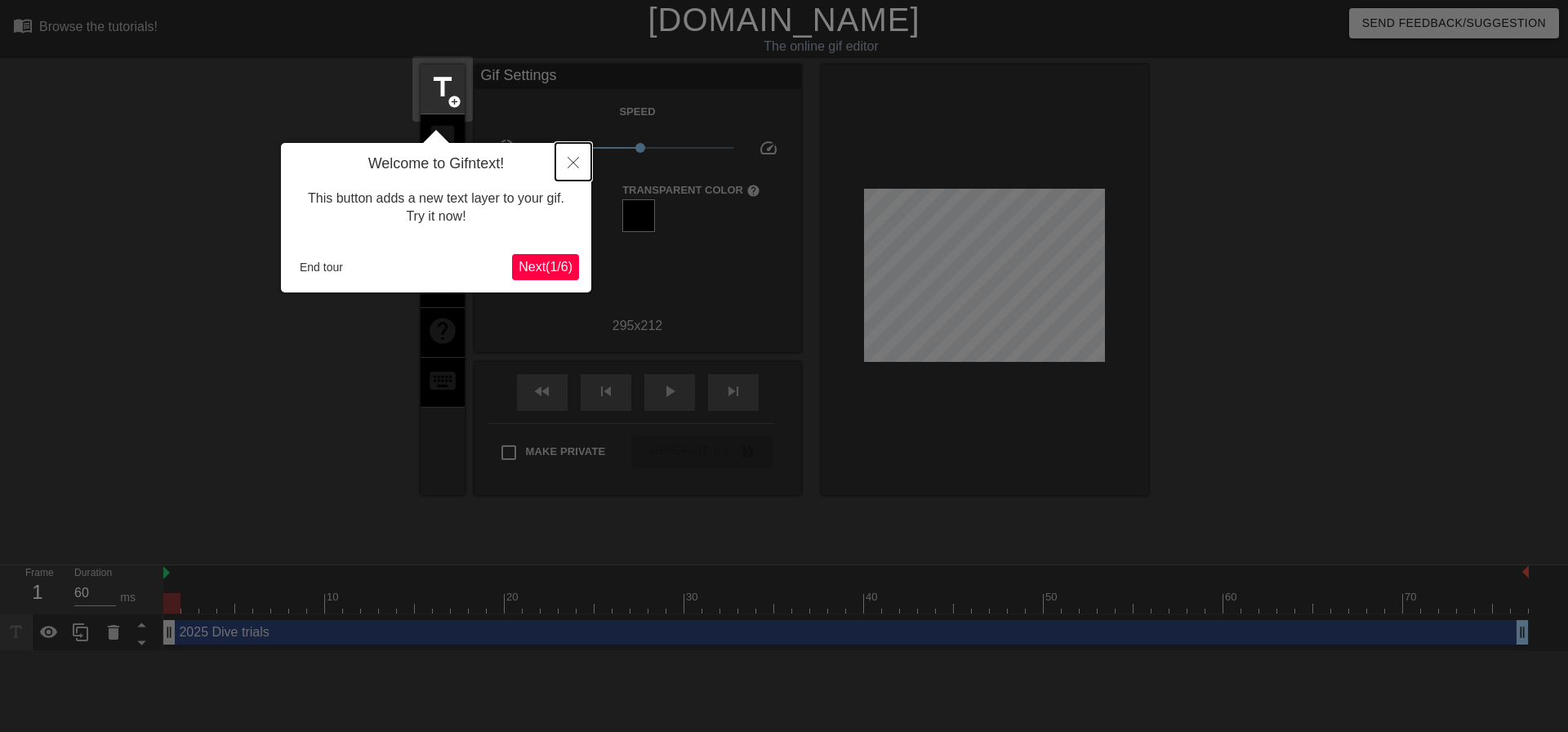
click at [574, 164] on icon "Close" at bounding box center [573, 162] width 11 height 11
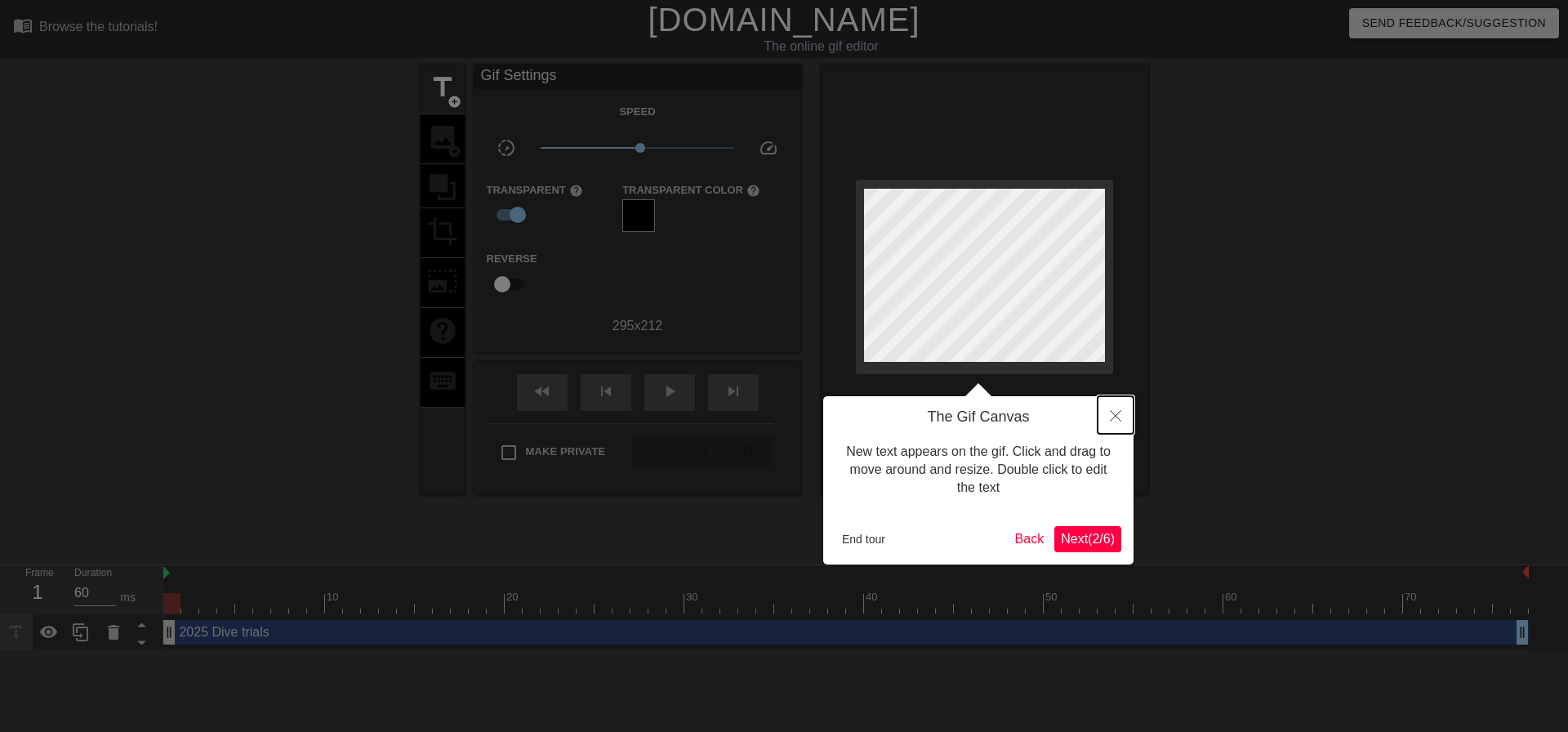
click at [1111, 417] on icon "Close" at bounding box center [1115, 416] width 11 height 11
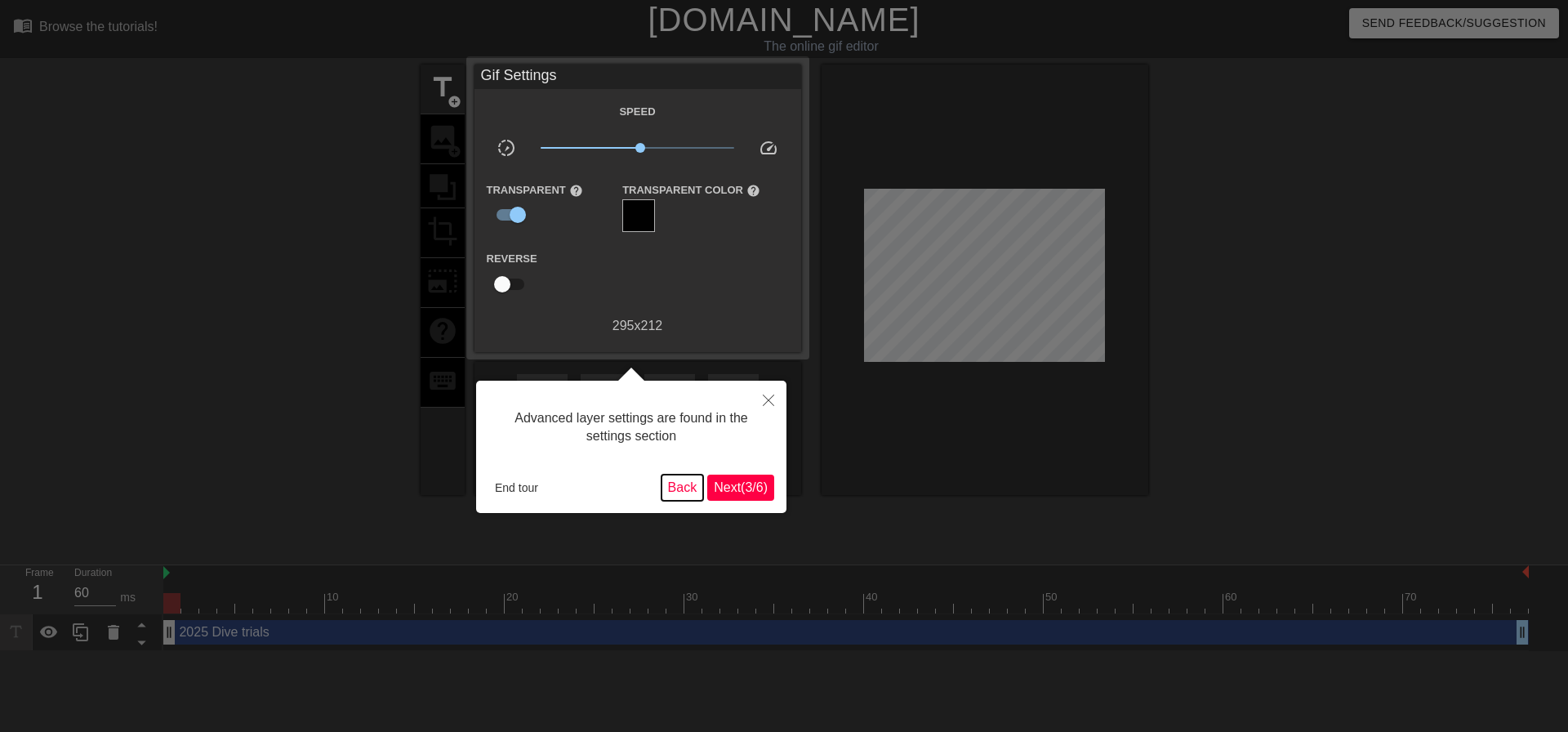
click at [671, 489] on button "Back" at bounding box center [683, 487] width 42 height 26
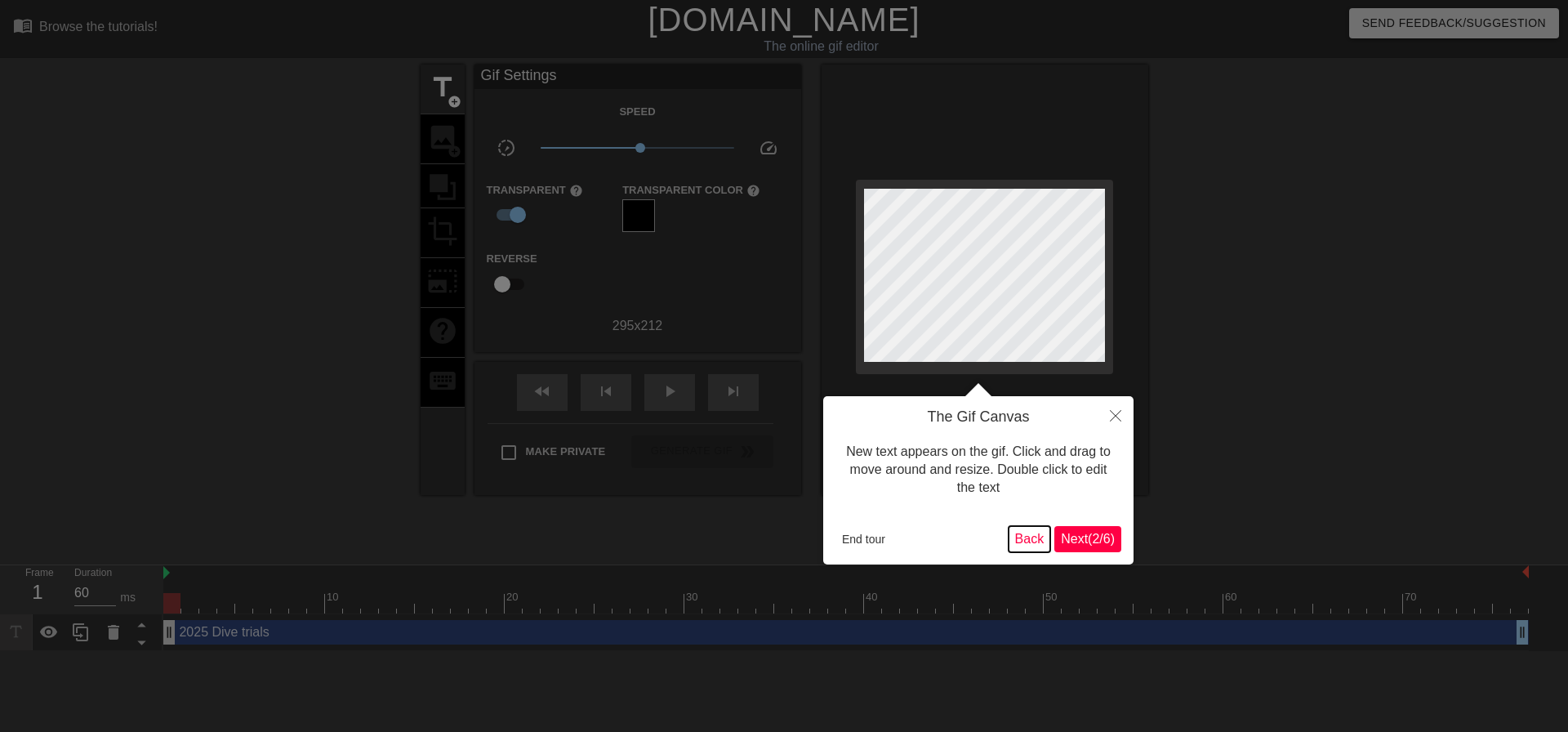
click at [1032, 543] on button "Back" at bounding box center [1030, 539] width 42 height 26
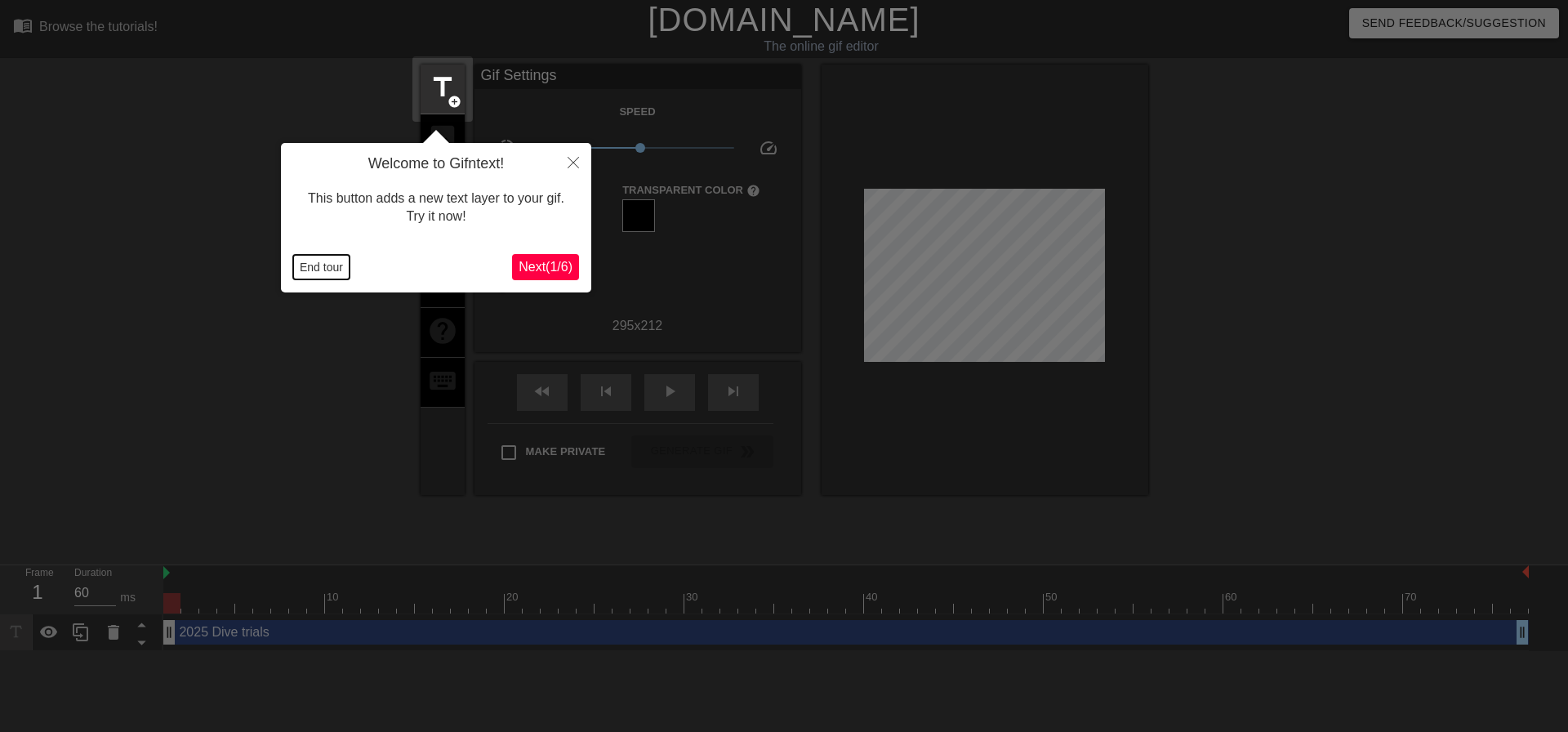
click at [330, 273] on button "End tour" at bounding box center [321, 267] width 56 height 25
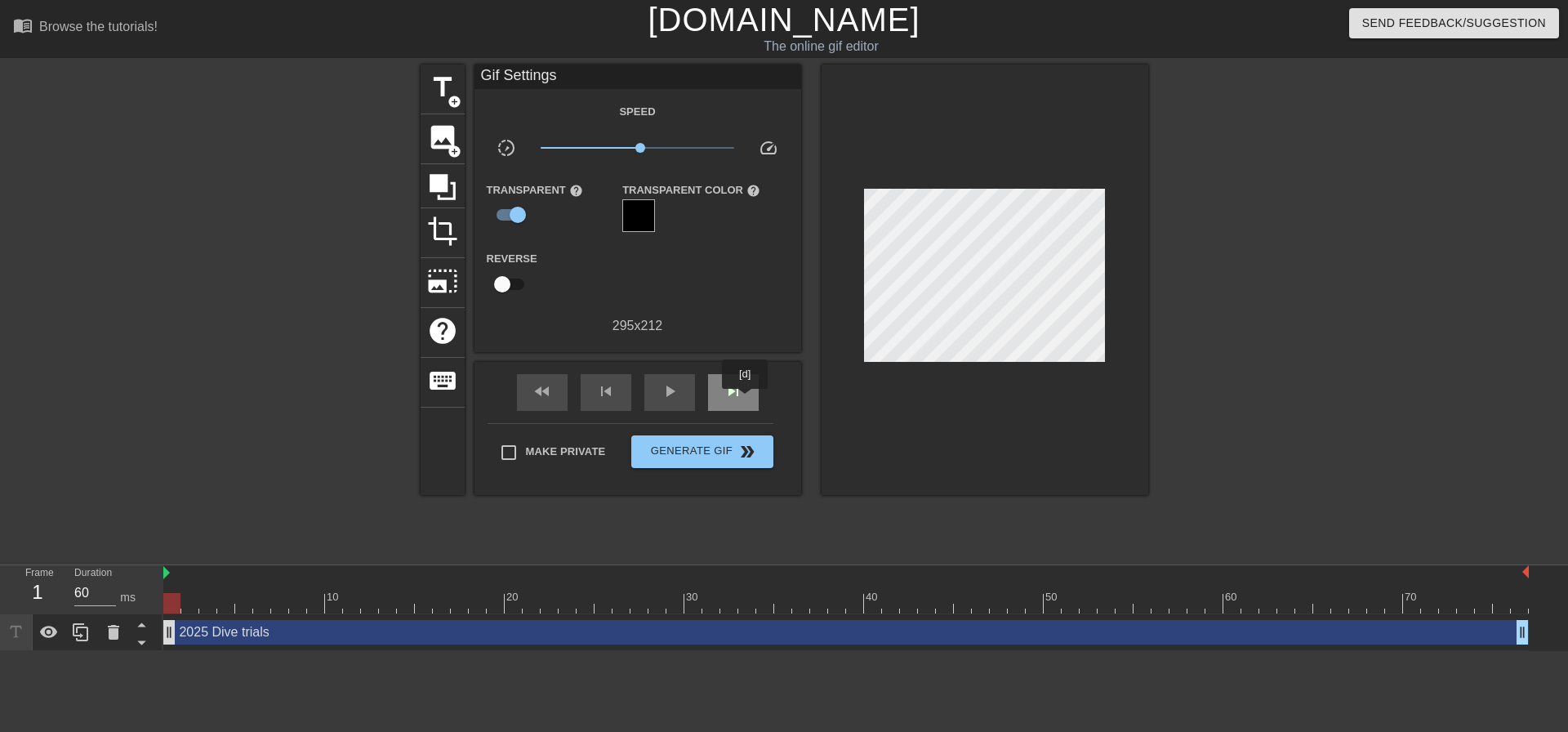
click at [746, 401] on div "skip_next" at bounding box center [734, 393] width 51 height 37
click at [542, 395] on span "fast_rewind" at bounding box center [542, 391] width 19 height 19
click at [52, 636] on icon at bounding box center [49, 632] width 19 height 19
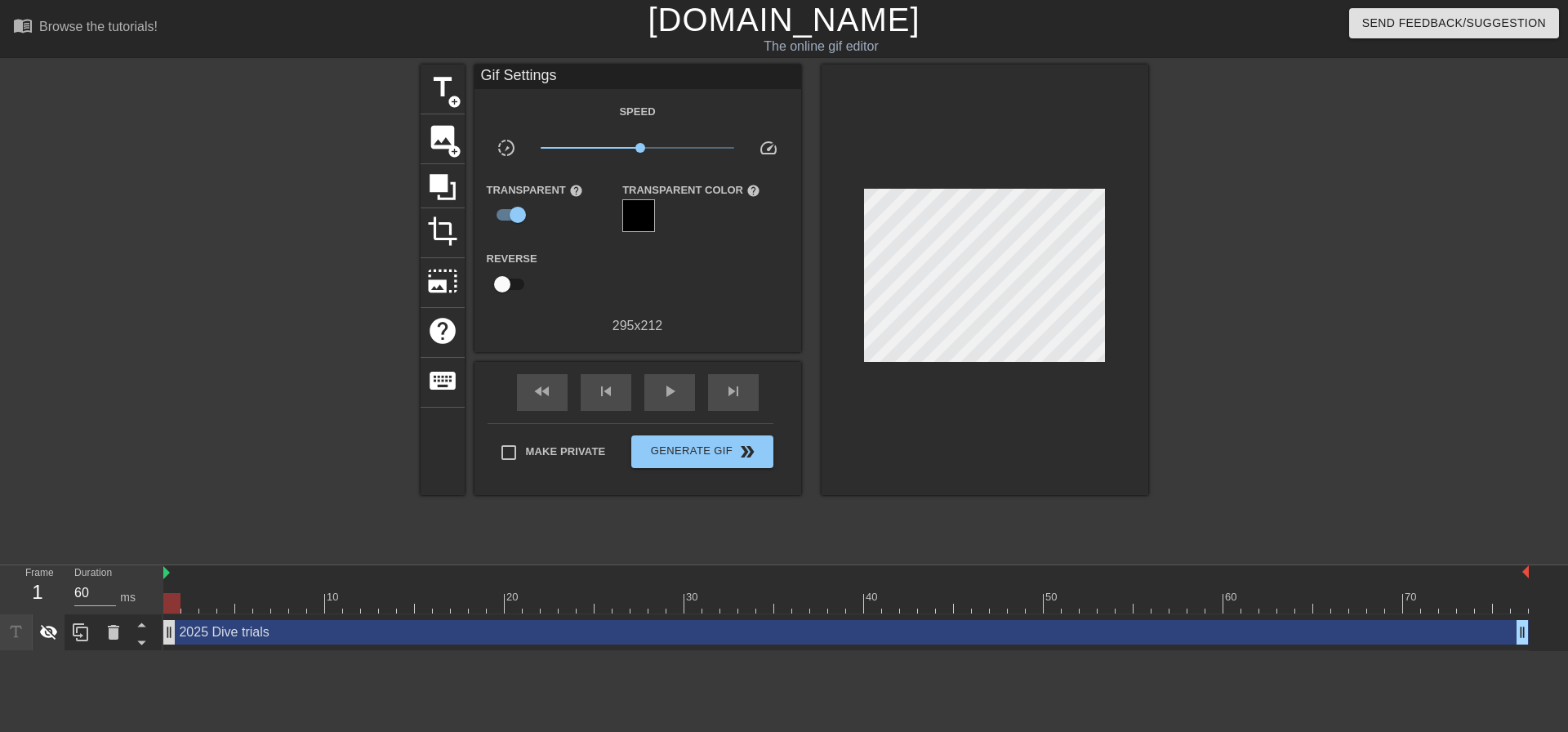
click at [52, 636] on icon at bounding box center [49, 632] width 19 height 19
